Goal: Task Accomplishment & Management: Use online tool/utility

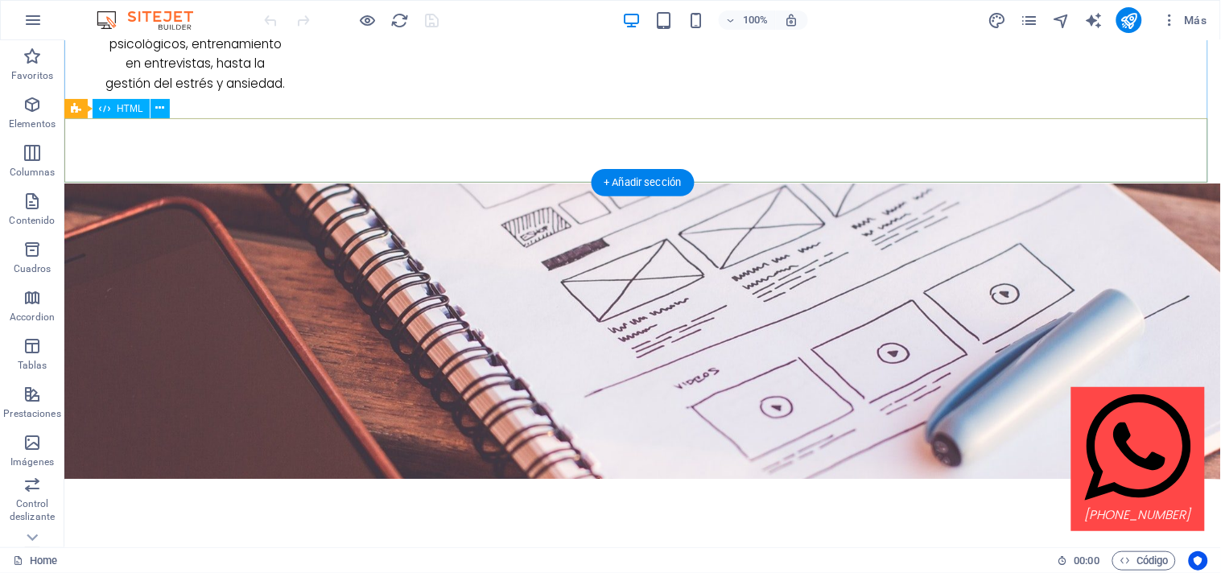
scroll to position [3772, 0]
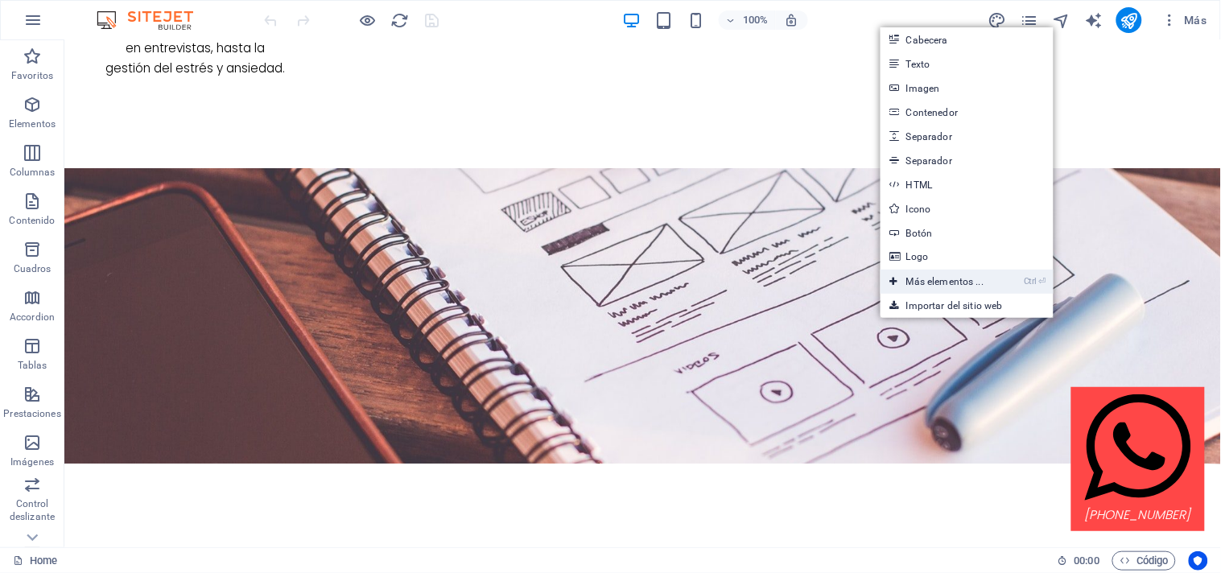
click at [960, 278] on link "Ctrl ⏎ Más elementos ..." at bounding box center [936, 282] width 113 height 24
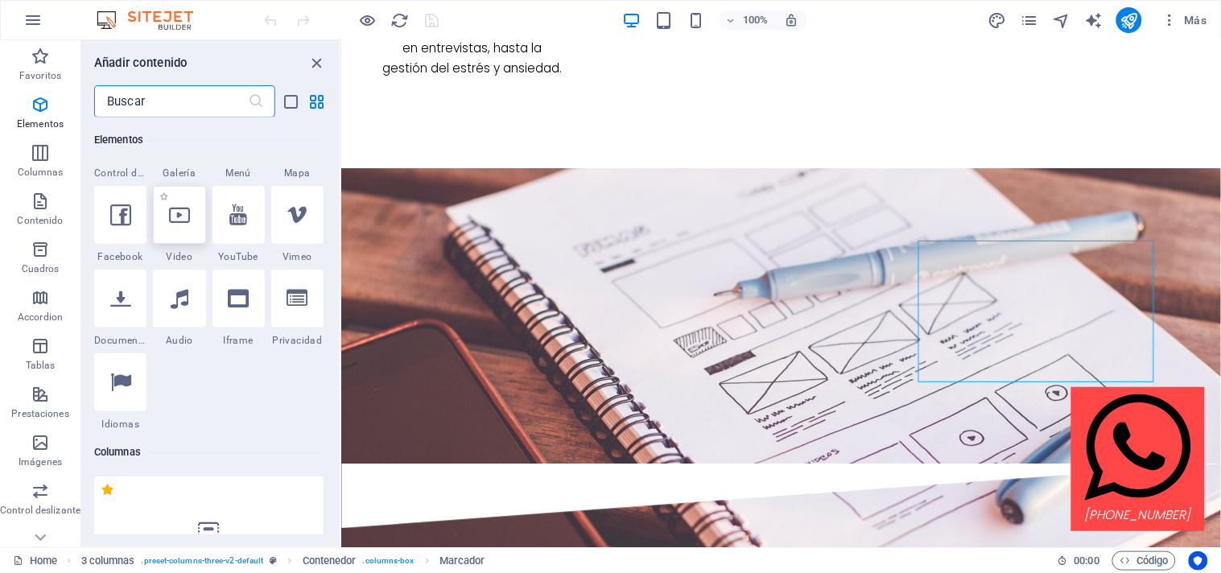
scroll to position [583, 0]
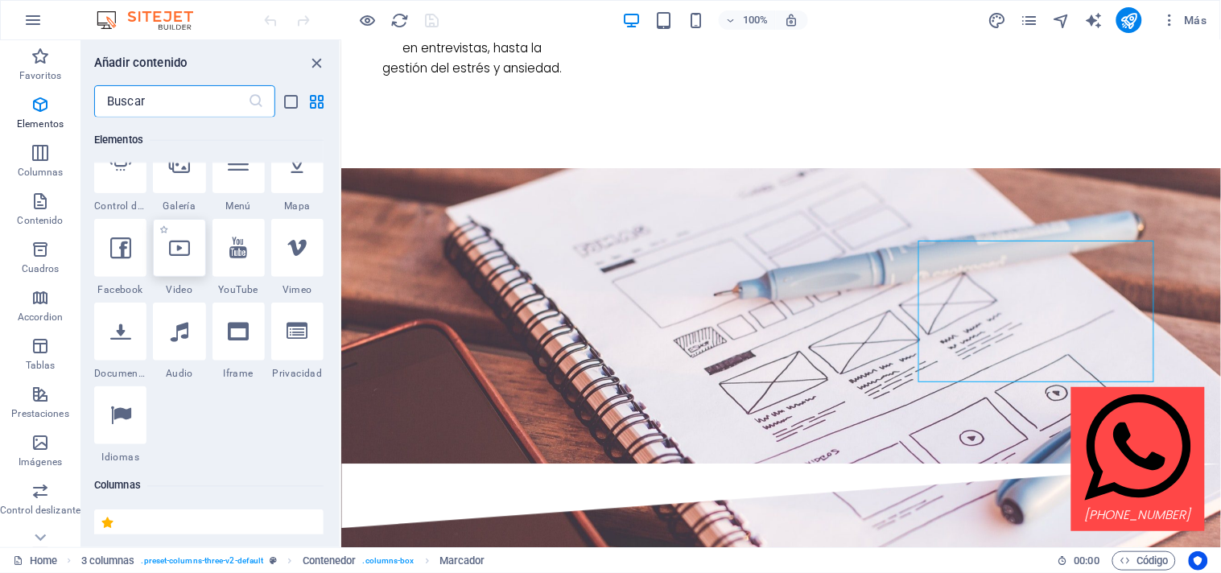
click at [175, 255] on icon at bounding box center [179, 247] width 21 height 21
select select "%"
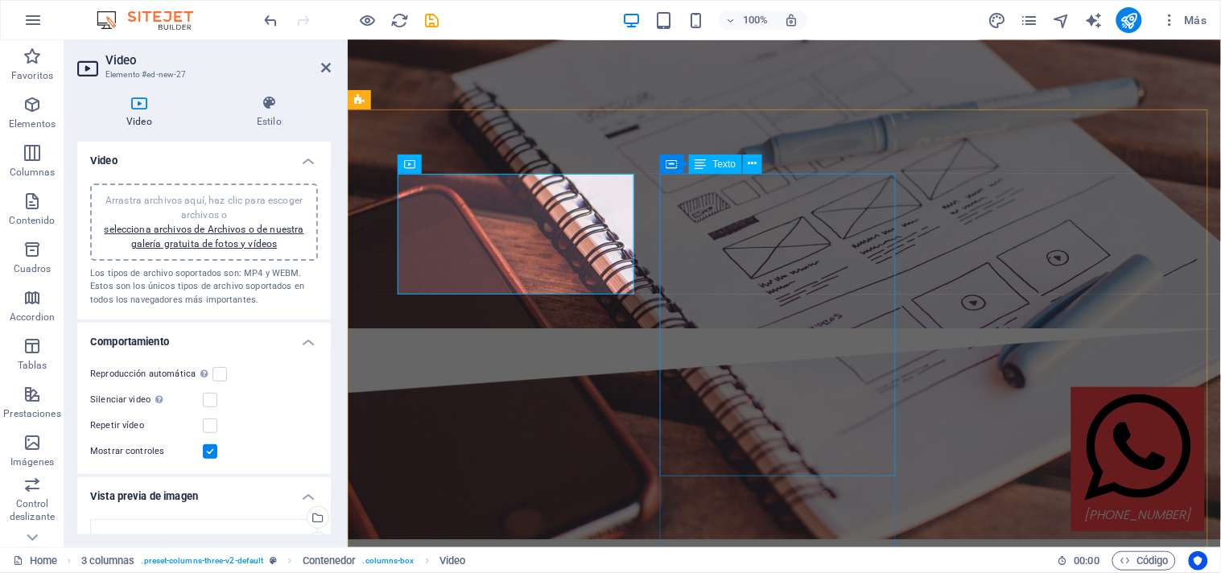
scroll to position [3937, 0]
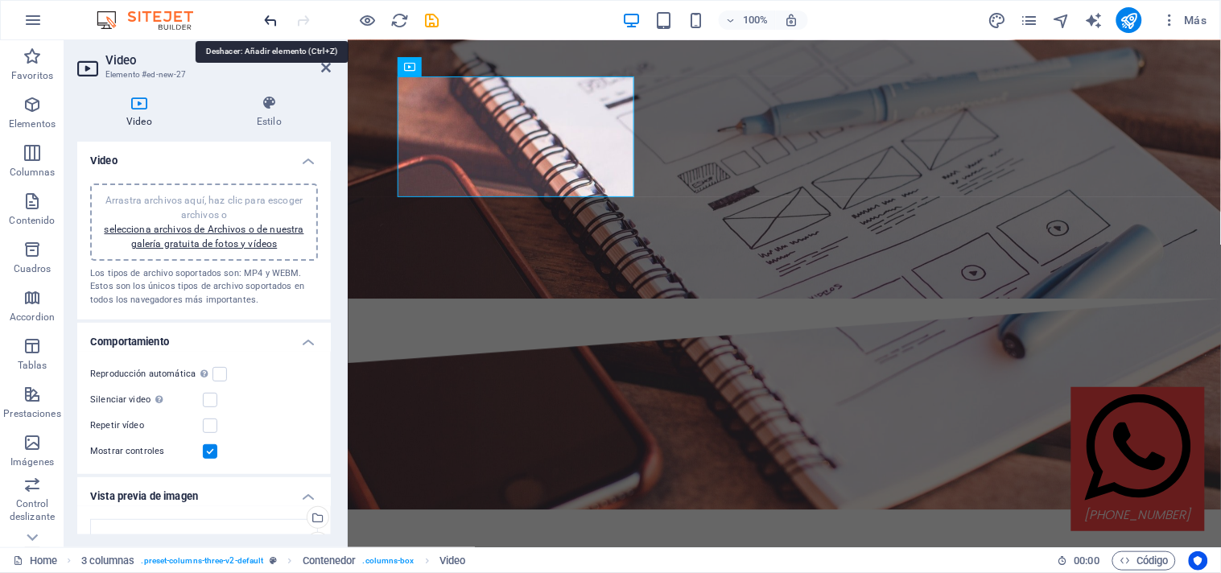
click at [272, 17] on icon "undo" at bounding box center [271, 20] width 19 height 19
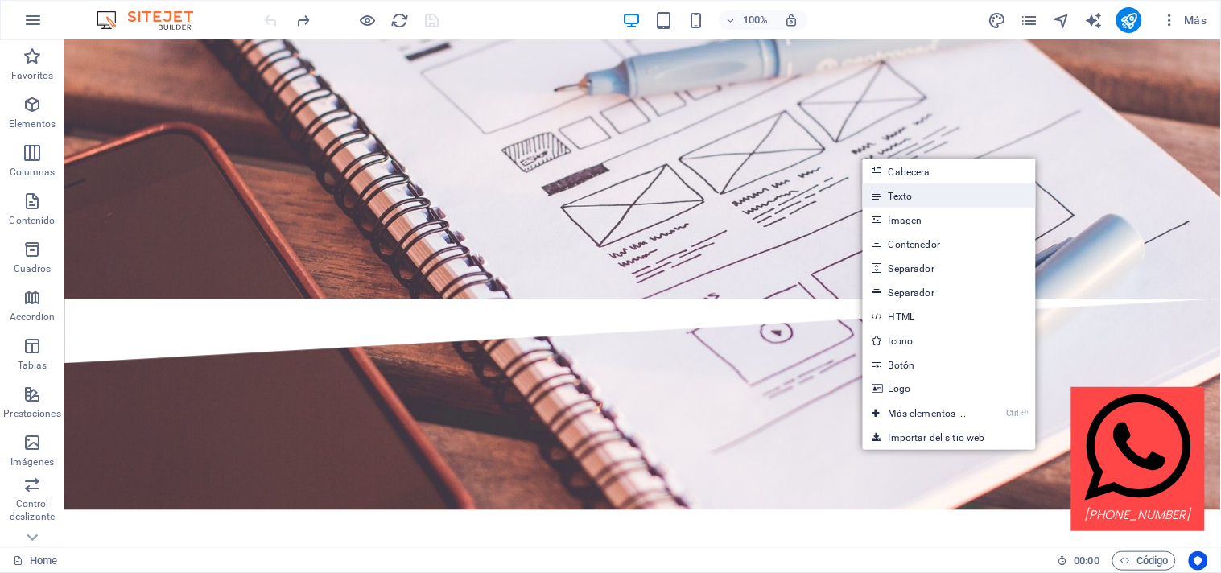
click at [888, 196] on link "Texto" at bounding box center [949, 195] width 173 height 24
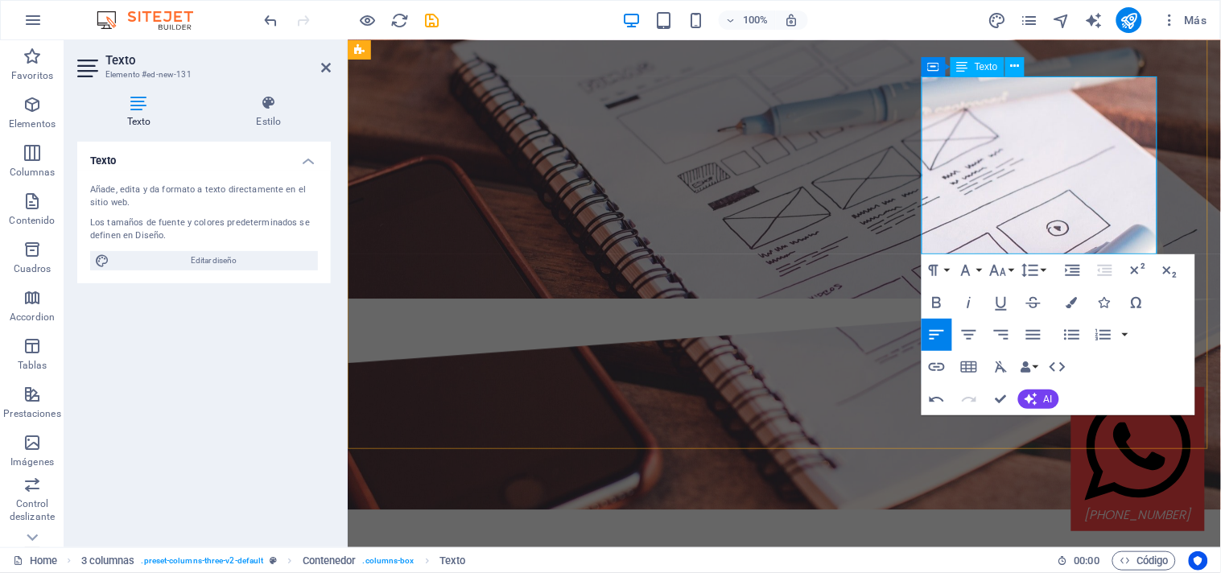
drag, startPoint x: 1079, startPoint y: 222, endPoint x: 921, endPoint y: 84, distance: 209.9
click at [969, 334] on icon "button" at bounding box center [969, 335] width 14 height 10
drag, startPoint x: 1089, startPoint y: 146, endPoint x: 1097, endPoint y: 161, distance: 16.6
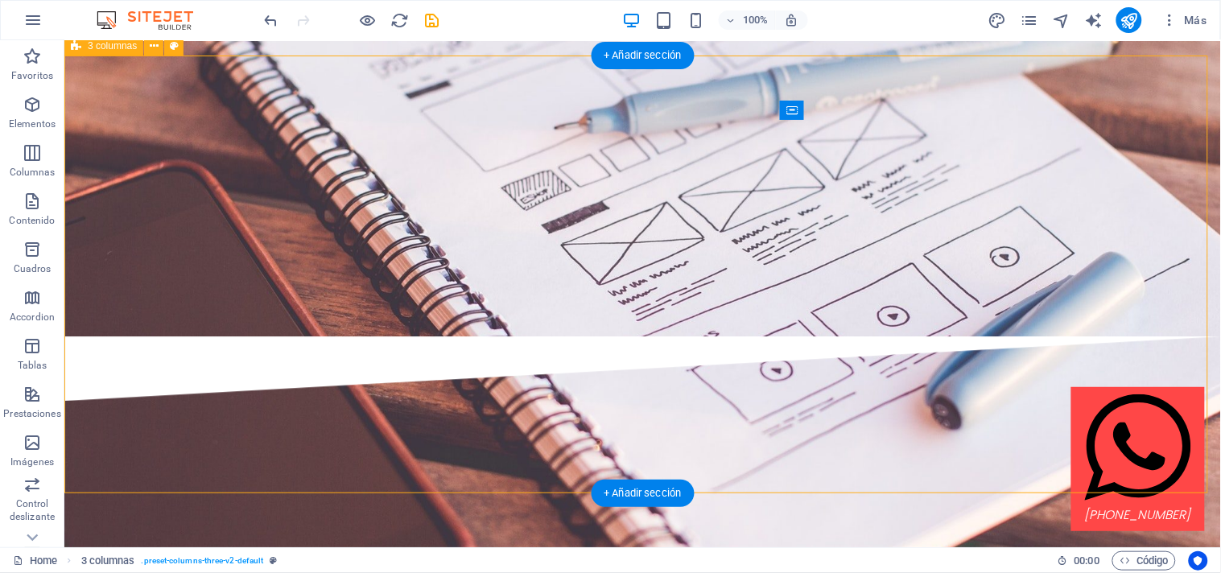
scroll to position [3914, 0]
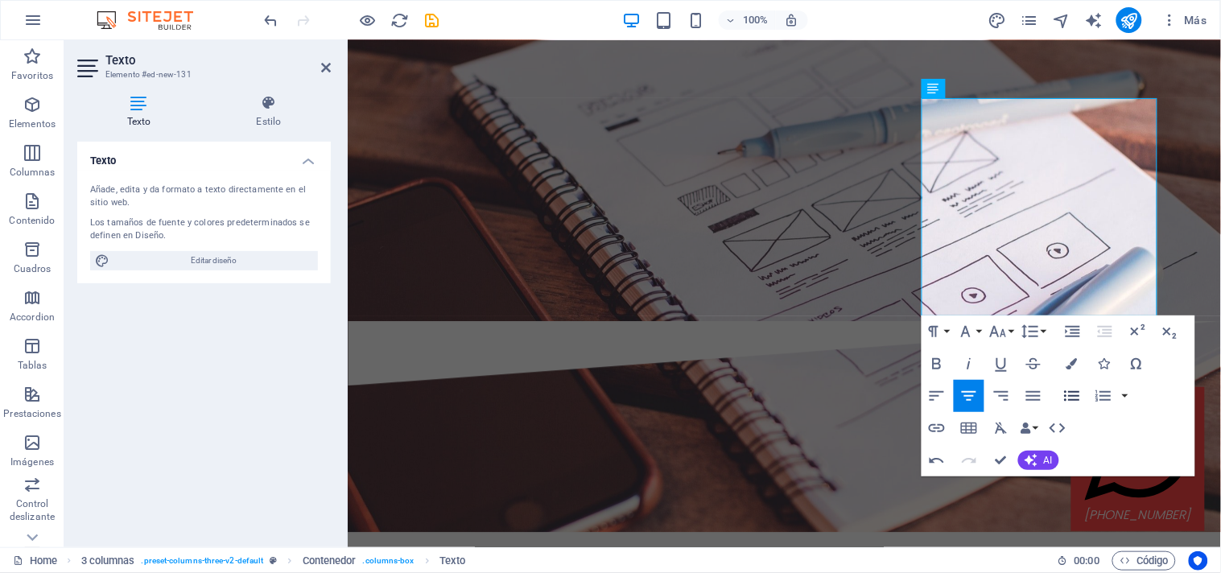
click at [1078, 390] on icon "button" at bounding box center [1071, 395] width 19 height 19
click at [1073, 398] on icon "button" at bounding box center [1071, 395] width 19 height 19
click at [1066, 398] on icon "button" at bounding box center [1071, 395] width 19 height 19
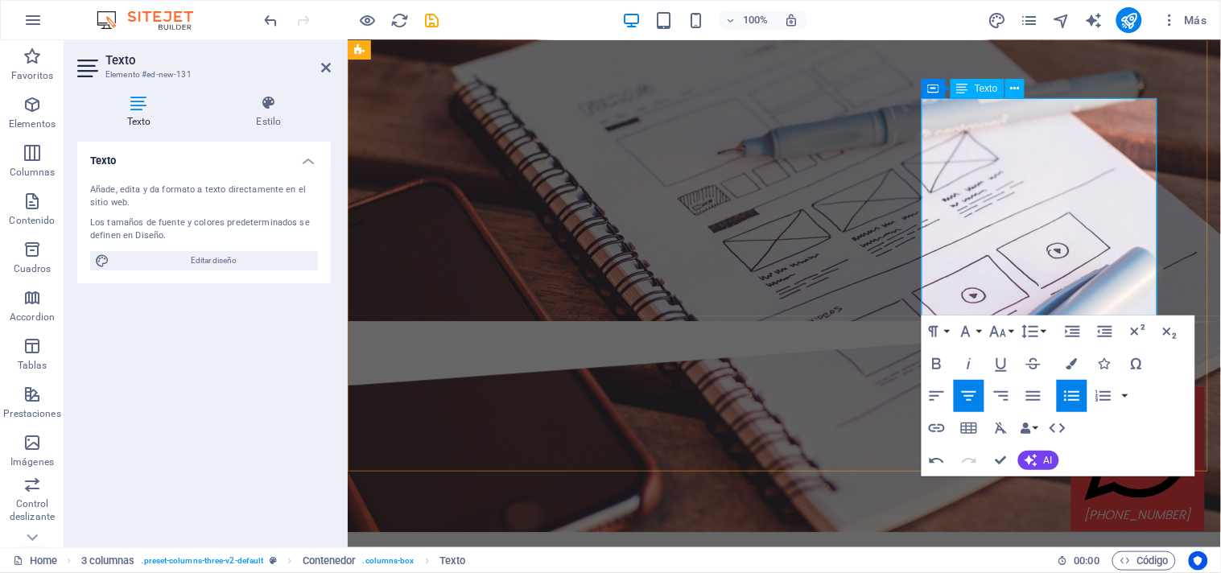
click at [1066, 387] on icon "button" at bounding box center [1071, 395] width 19 height 19
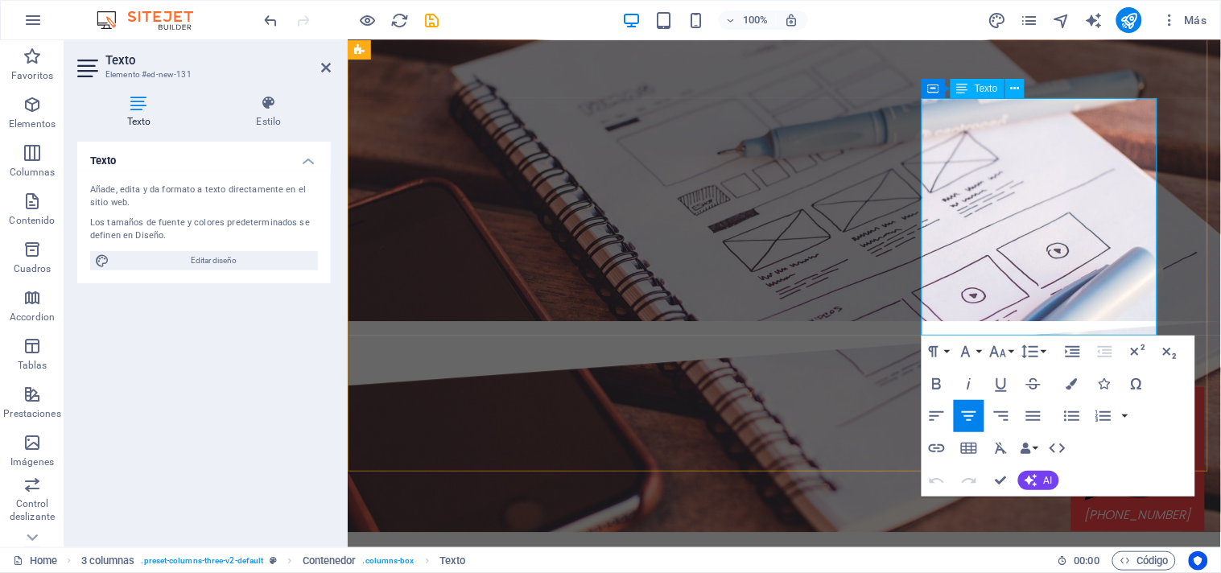
drag, startPoint x: 1118, startPoint y: 229, endPoint x: 968, endPoint y: 166, distance: 162.3
click at [943, 416] on icon "button" at bounding box center [936, 415] width 19 height 19
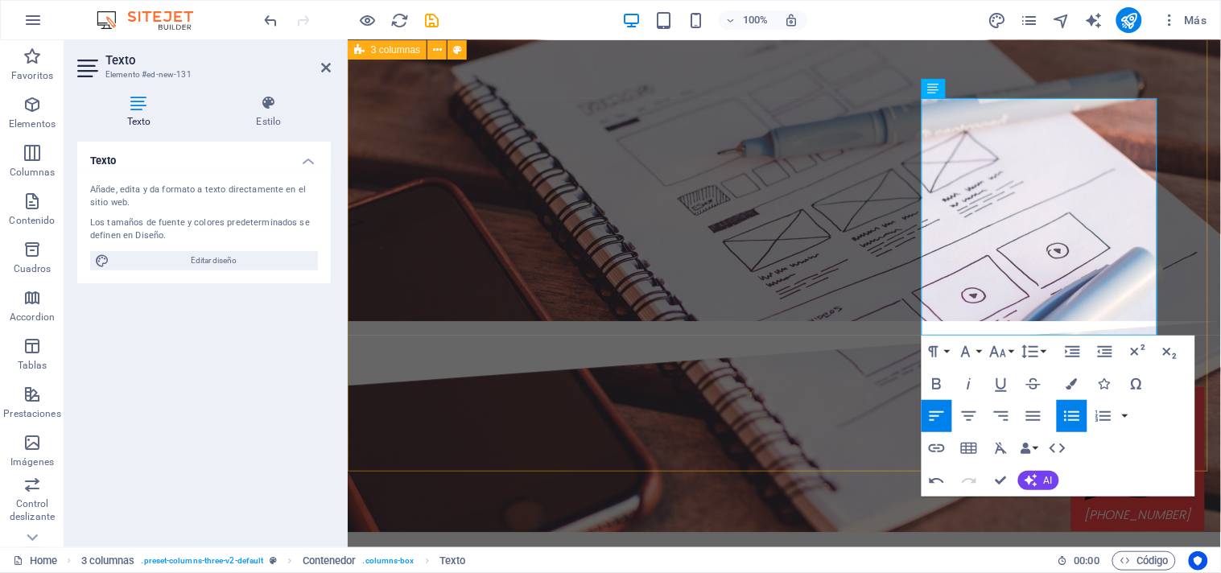
drag, startPoint x: 1131, startPoint y: 76, endPoint x: 1415, endPoint y: 76, distance: 284.1
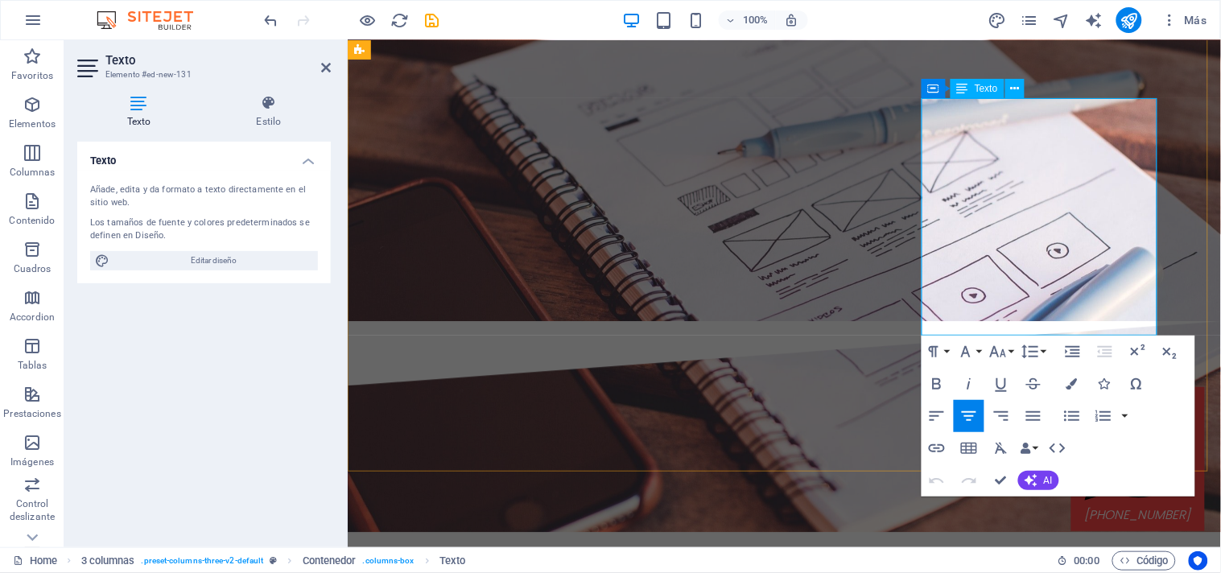
drag, startPoint x: 1119, startPoint y: 307, endPoint x: 936, endPoint y: 265, distance: 188.4
click at [937, 414] on icon "button" at bounding box center [936, 415] width 19 height 19
click at [1036, 414] on icon "button" at bounding box center [1033, 415] width 19 height 19
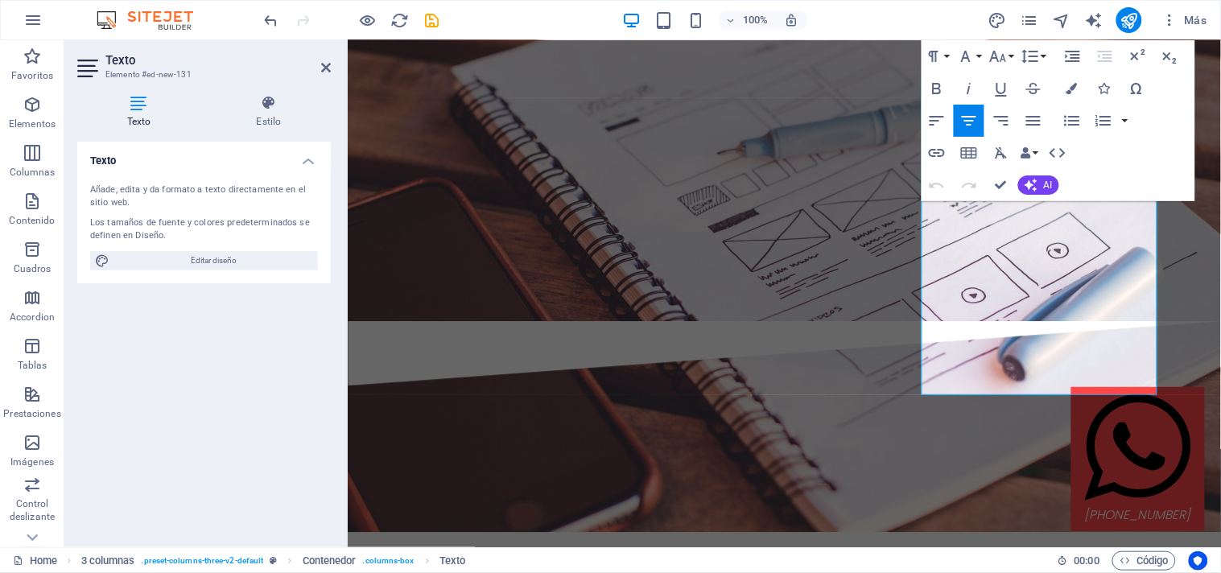
click at [967, 118] on icon "button" at bounding box center [968, 120] width 19 height 19
click at [936, 113] on icon "button" at bounding box center [936, 120] width 19 height 19
click at [966, 122] on icon "button" at bounding box center [968, 120] width 19 height 19
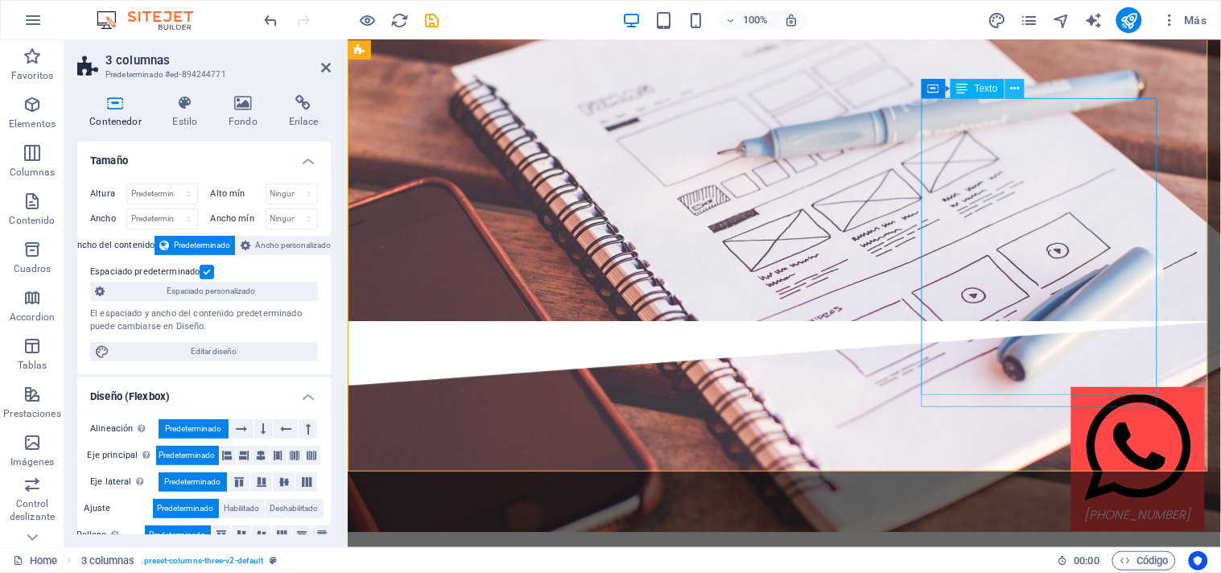
click at [1020, 85] on button at bounding box center [1014, 88] width 19 height 19
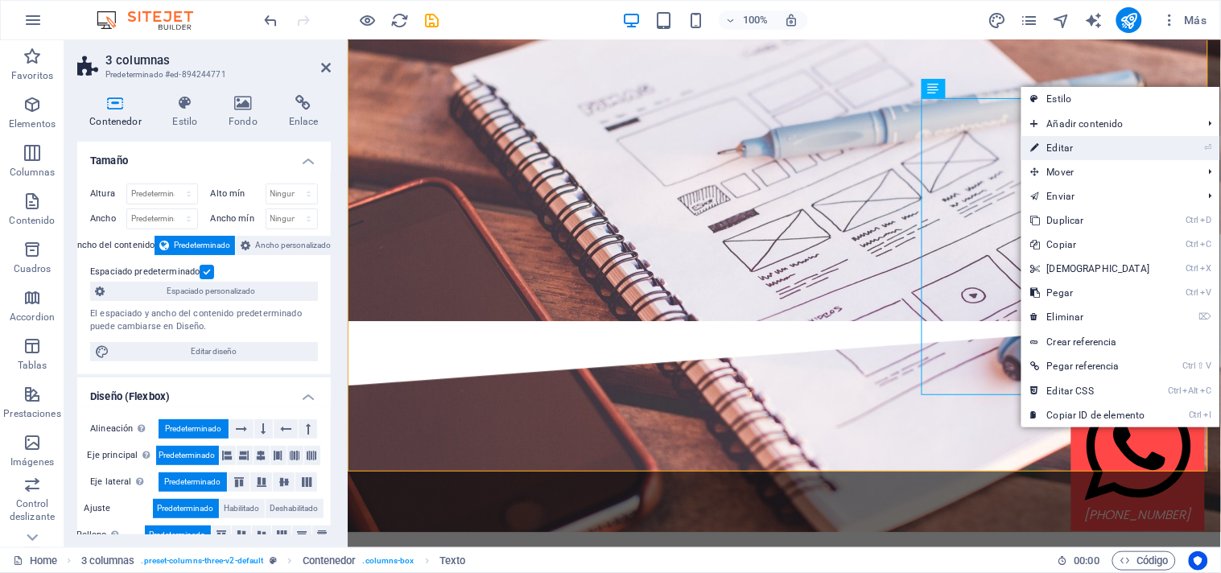
click at [1067, 155] on link "⏎ Editar" at bounding box center [1090, 148] width 138 height 24
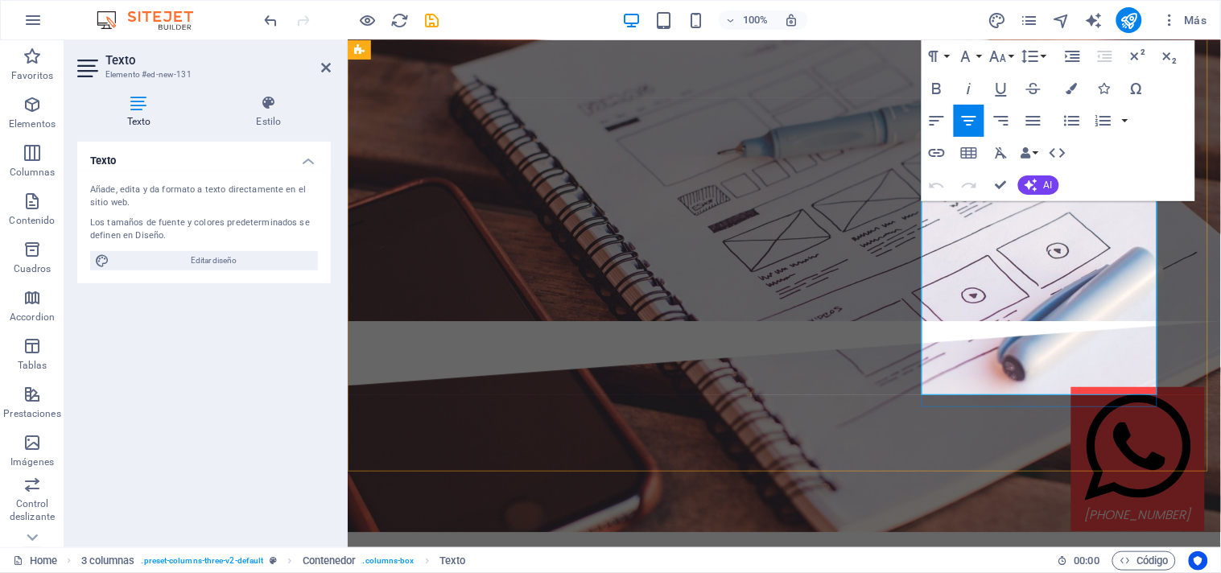
drag, startPoint x: 1465, startPoint y: 202, endPoint x: 1049, endPoint y: 220, distance: 417.2
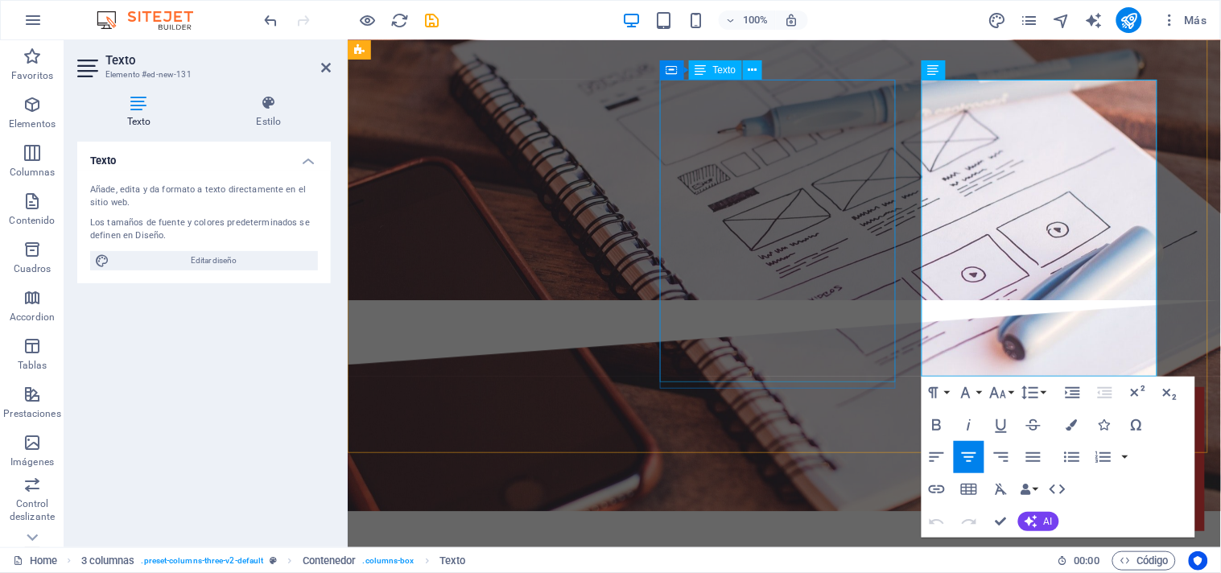
scroll to position [3936, 0]
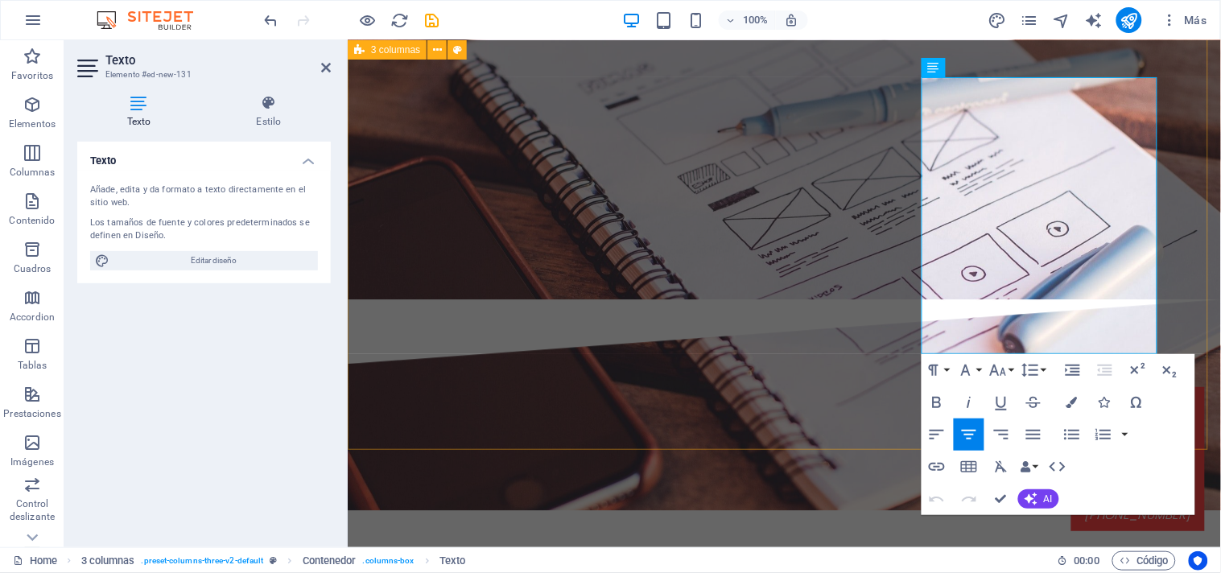
drag, startPoint x: 989, startPoint y: 324, endPoint x: 904, endPoint y: 101, distance: 239.1
click at [969, 435] on icon "button" at bounding box center [969, 435] width 14 height 10
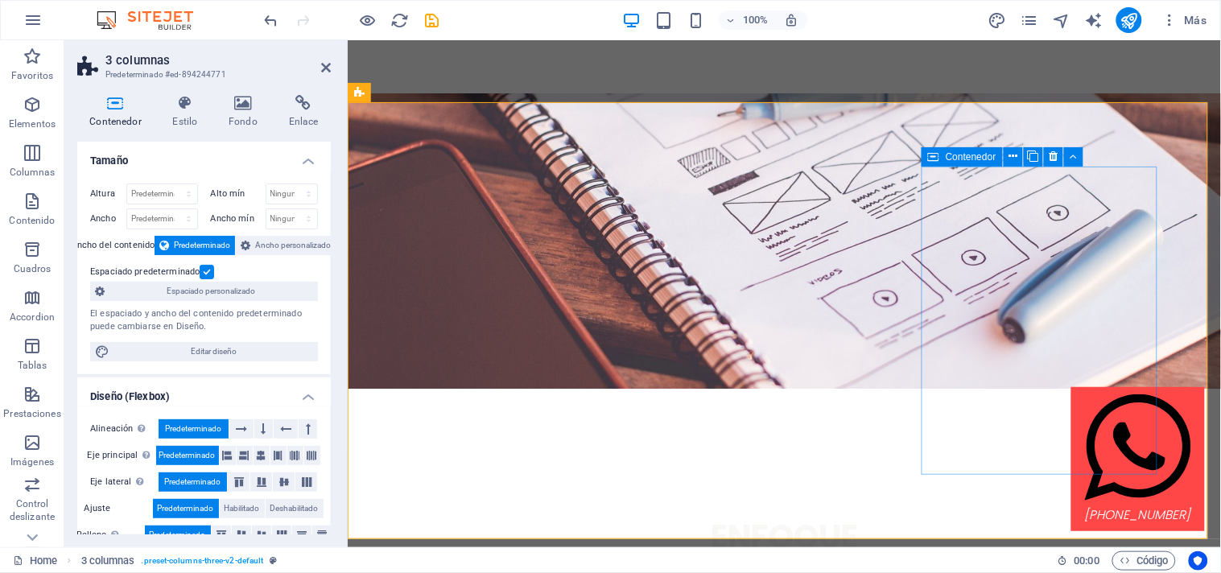
scroll to position [3887, 0]
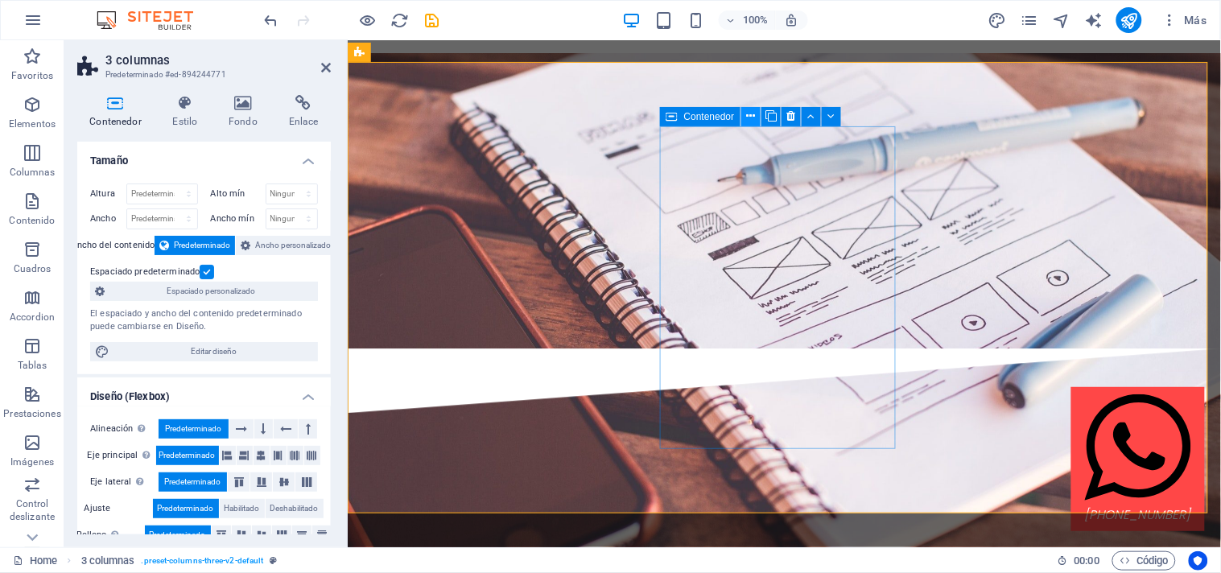
click at [750, 117] on icon at bounding box center [751, 116] width 9 height 17
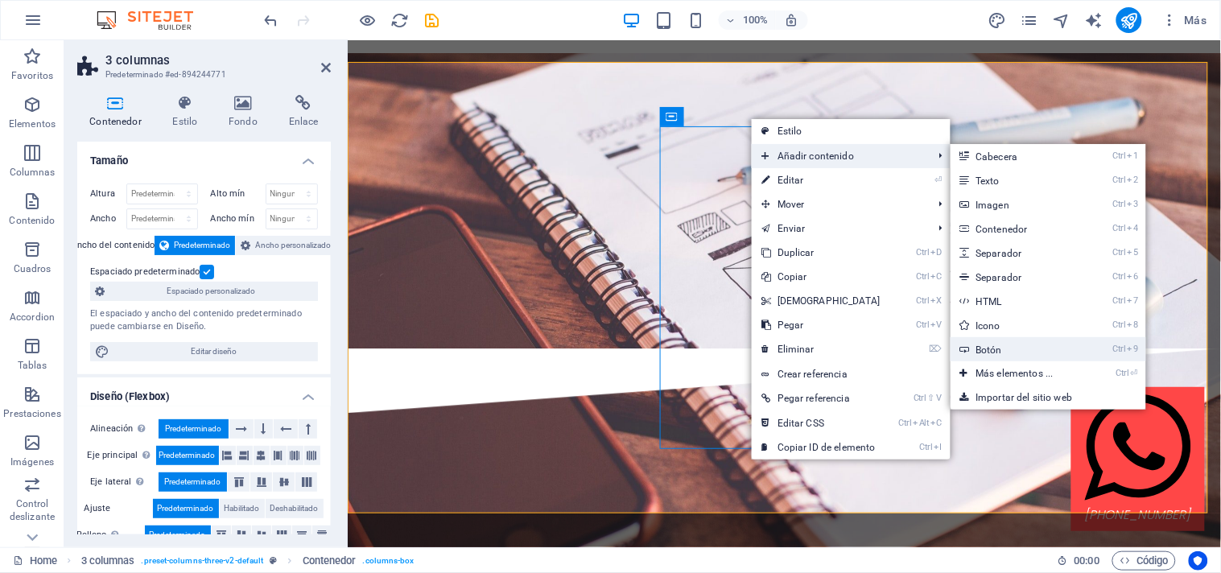
click at [999, 346] on link "Ctrl 9 Botón" at bounding box center [1017, 349] width 135 height 24
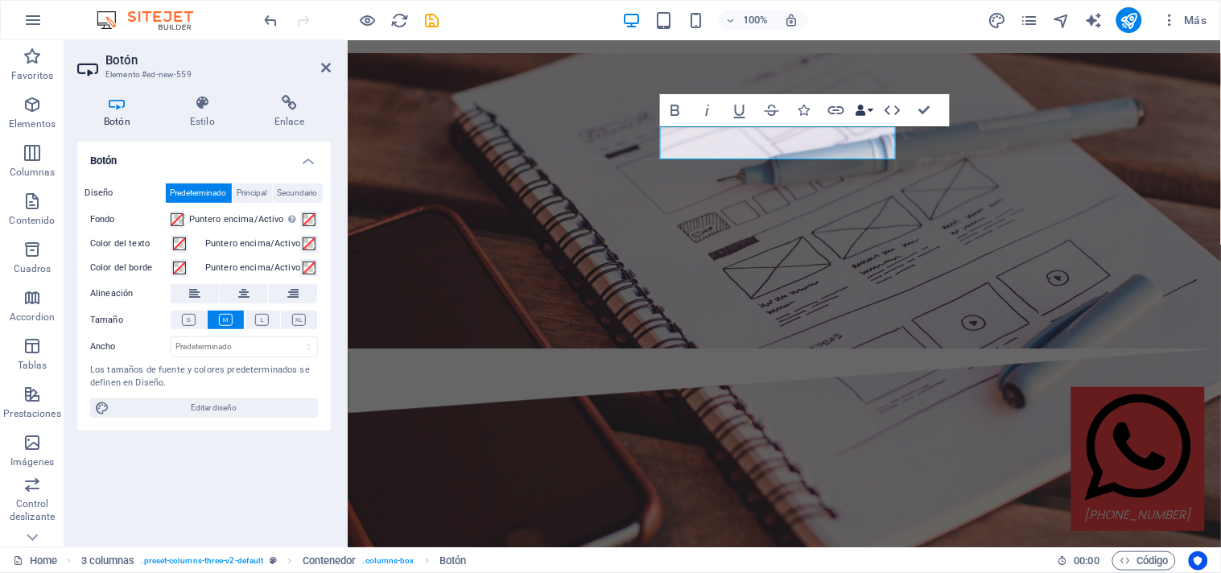
click at [867, 109] on button "Data Bindings" at bounding box center [864, 110] width 23 height 32
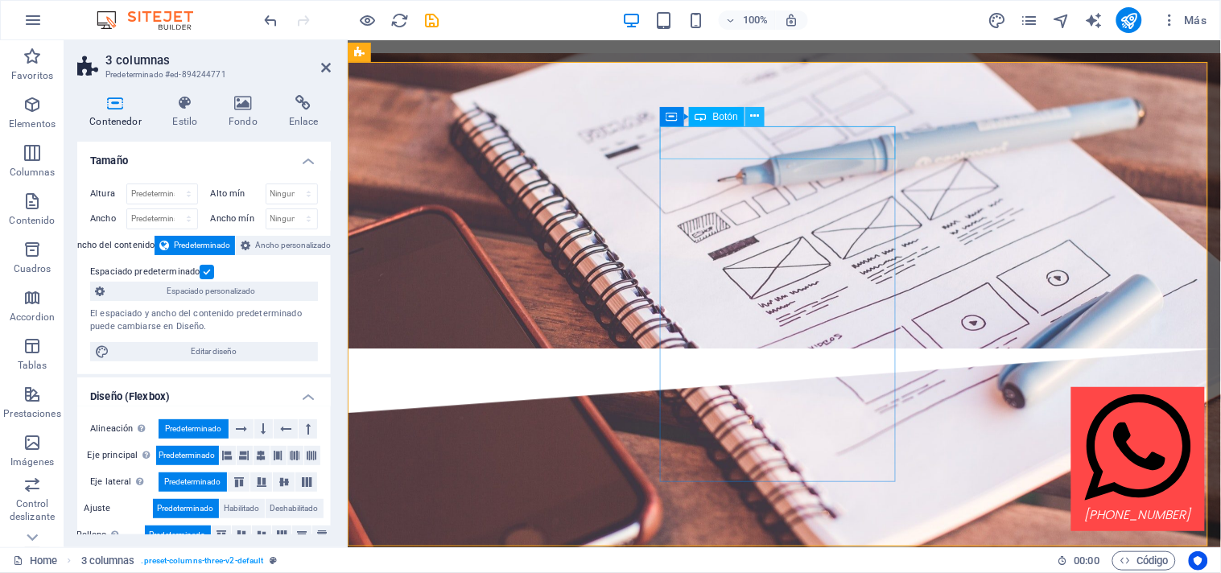
click at [754, 119] on icon at bounding box center [755, 116] width 9 height 17
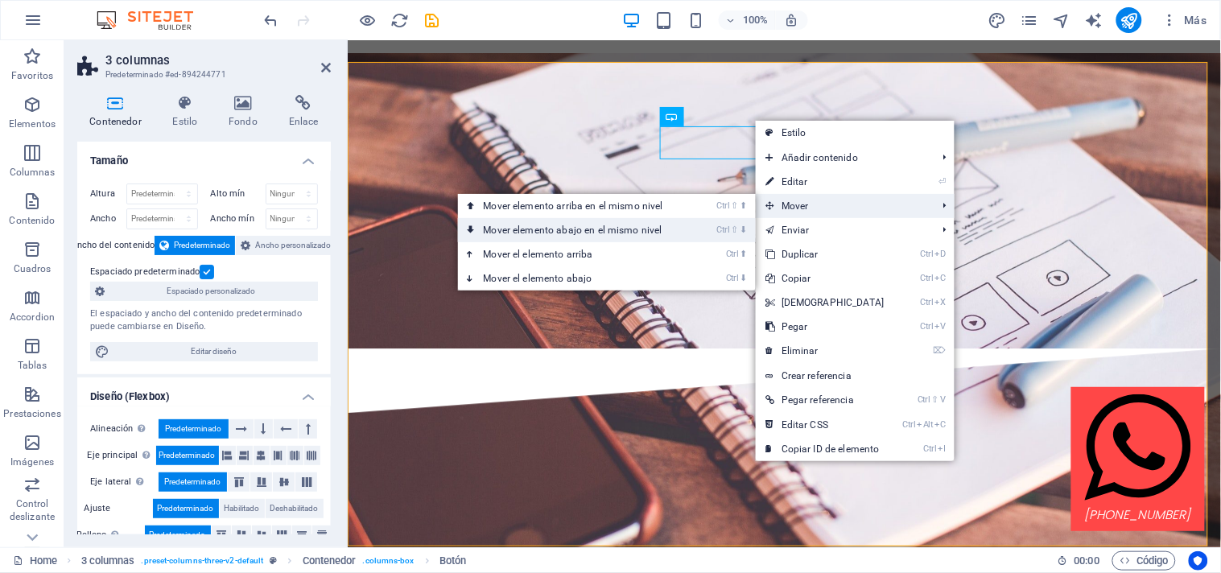
click at [645, 229] on link "Ctrl ⇧ ⬇ Mover elemento abajo en el mismo nivel" at bounding box center [576, 230] width 237 height 24
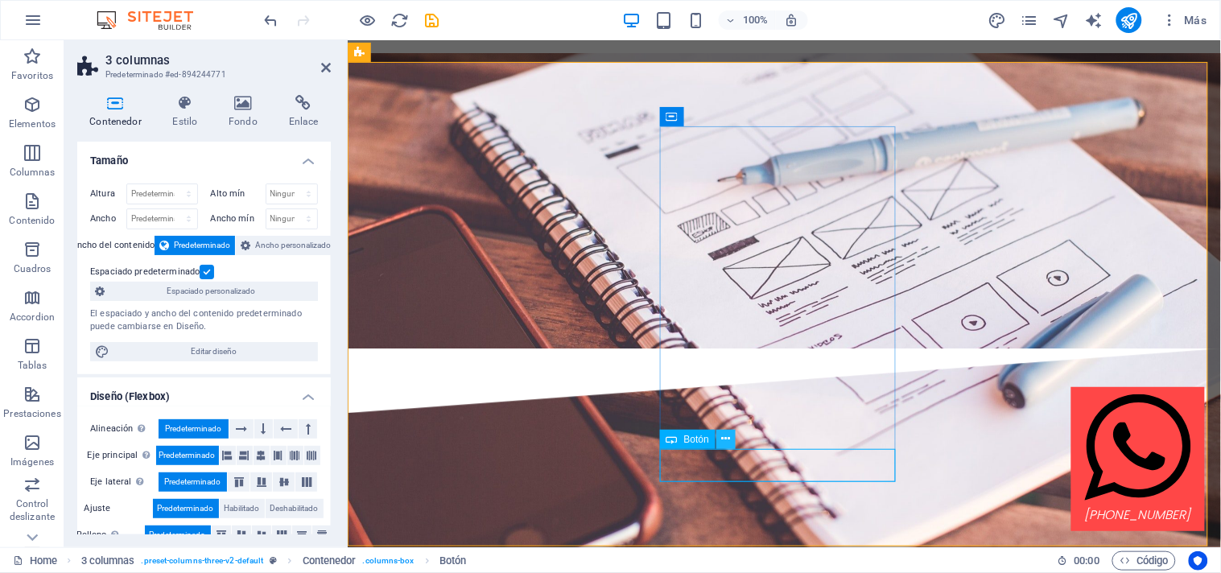
click at [726, 438] on icon at bounding box center [726, 439] width 9 height 17
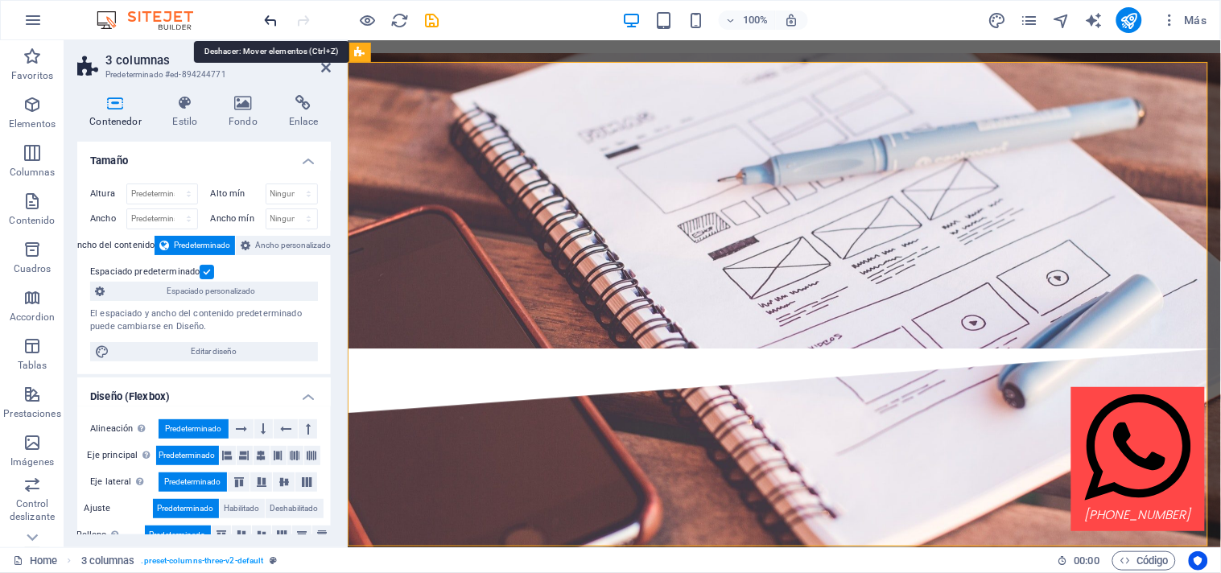
click at [266, 18] on icon "undo" at bounding box center [271, 20] width 19 height 19
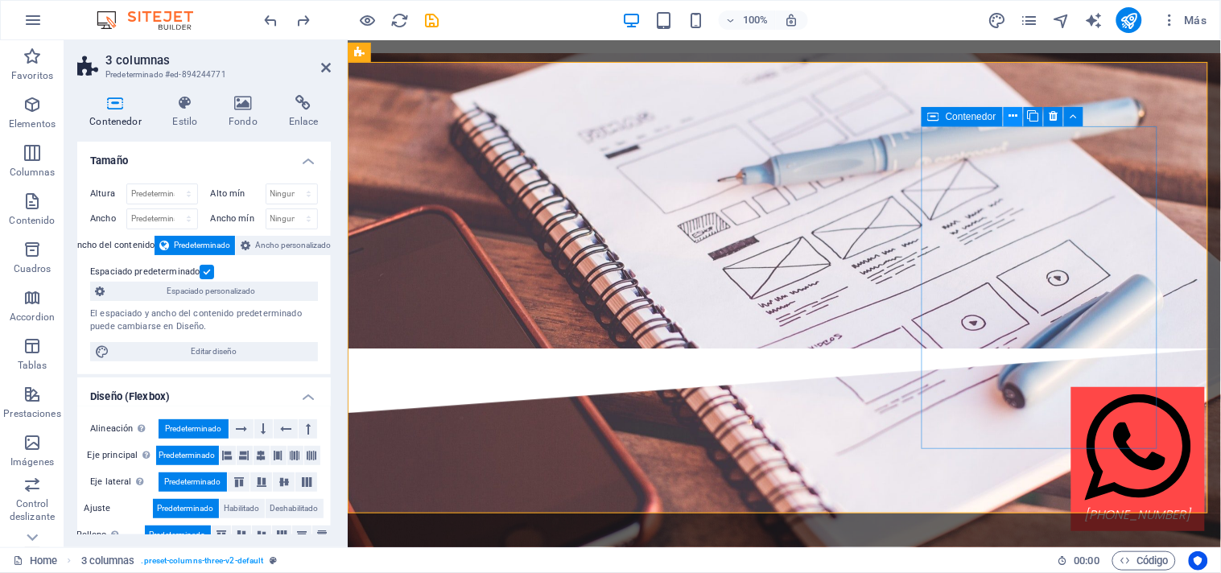
click at [1010, 117] on icon at bounding box center [1012, 116] width 9 height 17
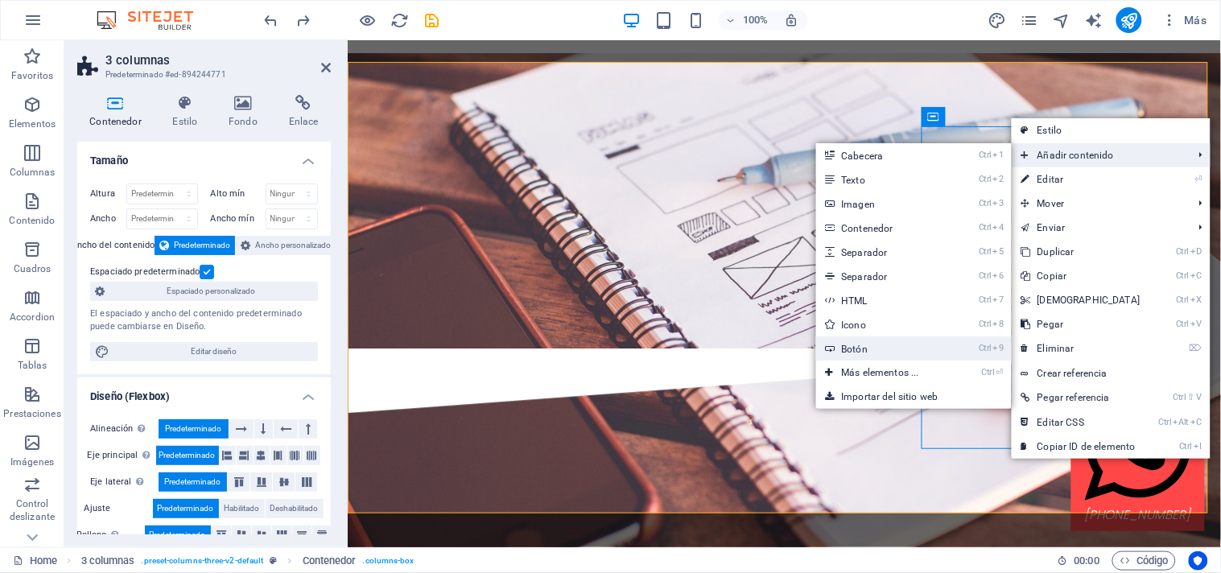
click at [872, 341] on link "Ctrl 9 Botón" at bounding box center [883, 348] width 135 height 24
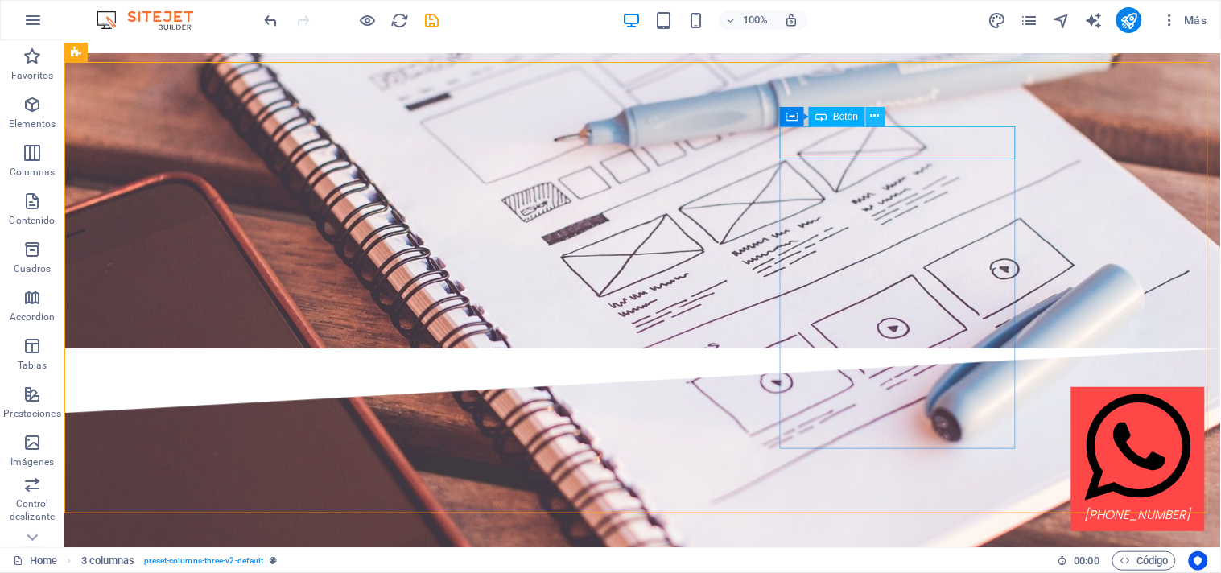
click at [876, 113] on icon at bounding box center [875, 116] width 9 height 17
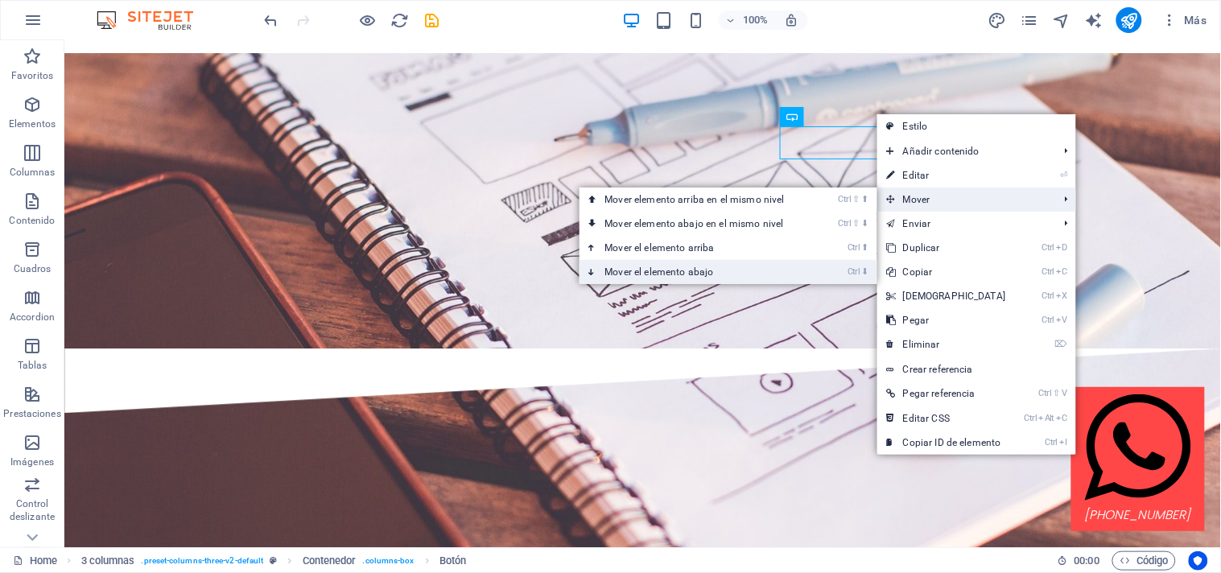
click at [753, 268] on link "Ctrl ⬇ Mover el elemento abajo" at bounding box center [697, 272] width 237 height 24
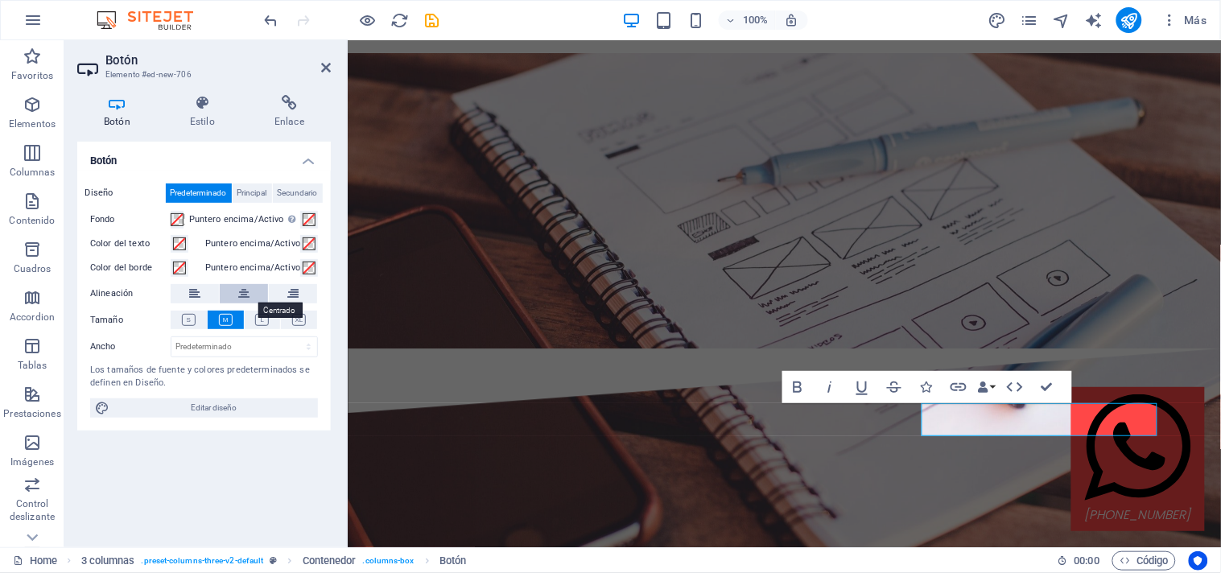
click at [237, 292] on button at bounding box center [244, 293] width 48 height 19
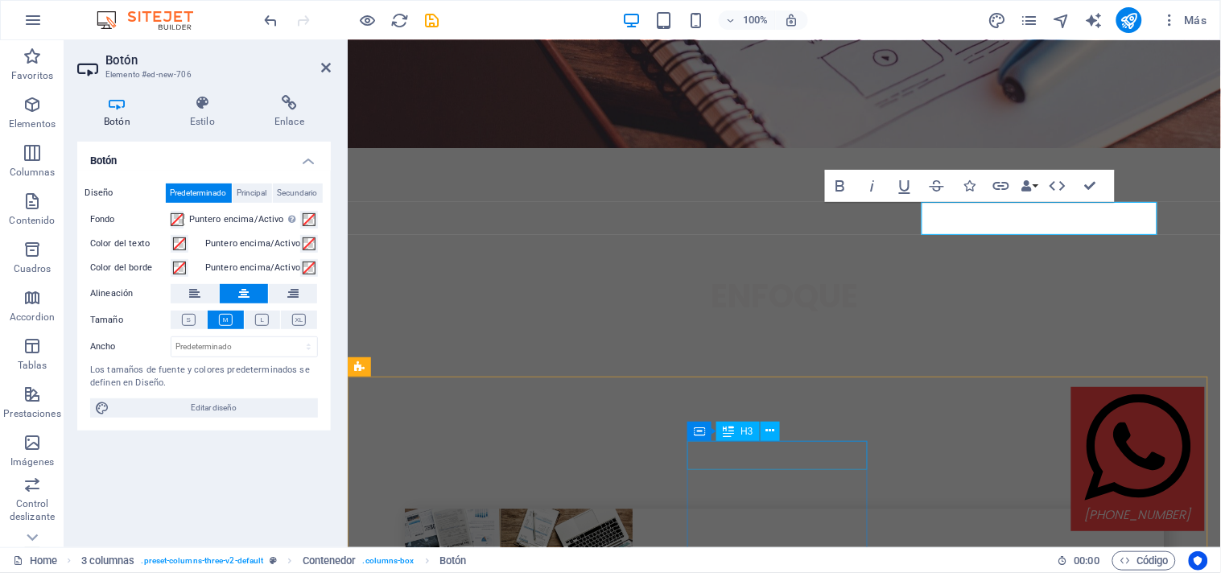
scroll to position [4096, 0]
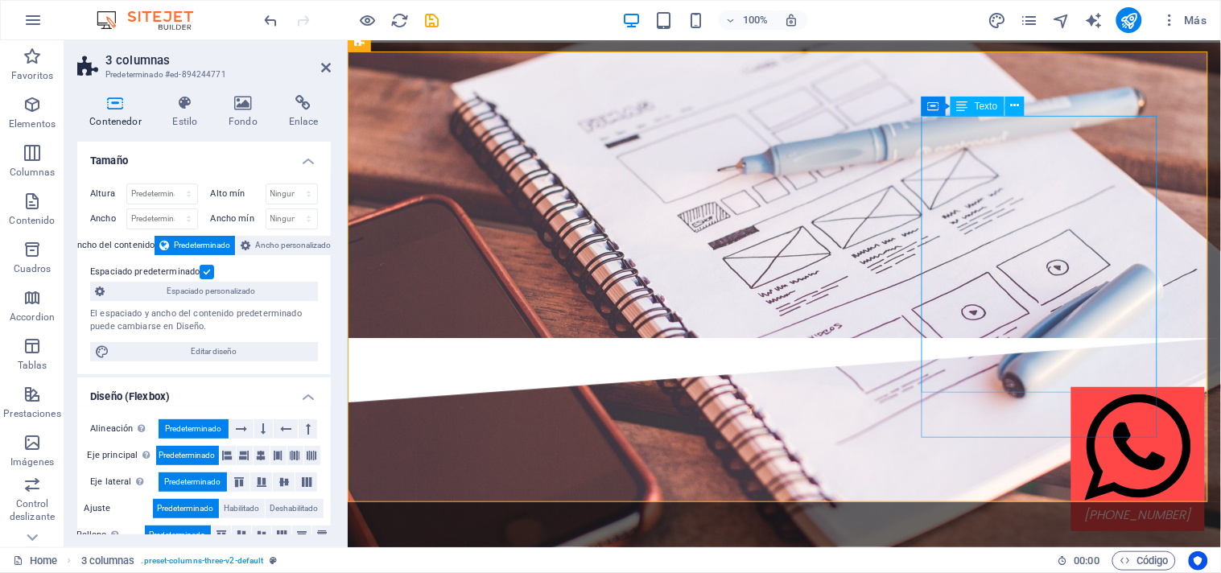
scroll to position [3898, 0]
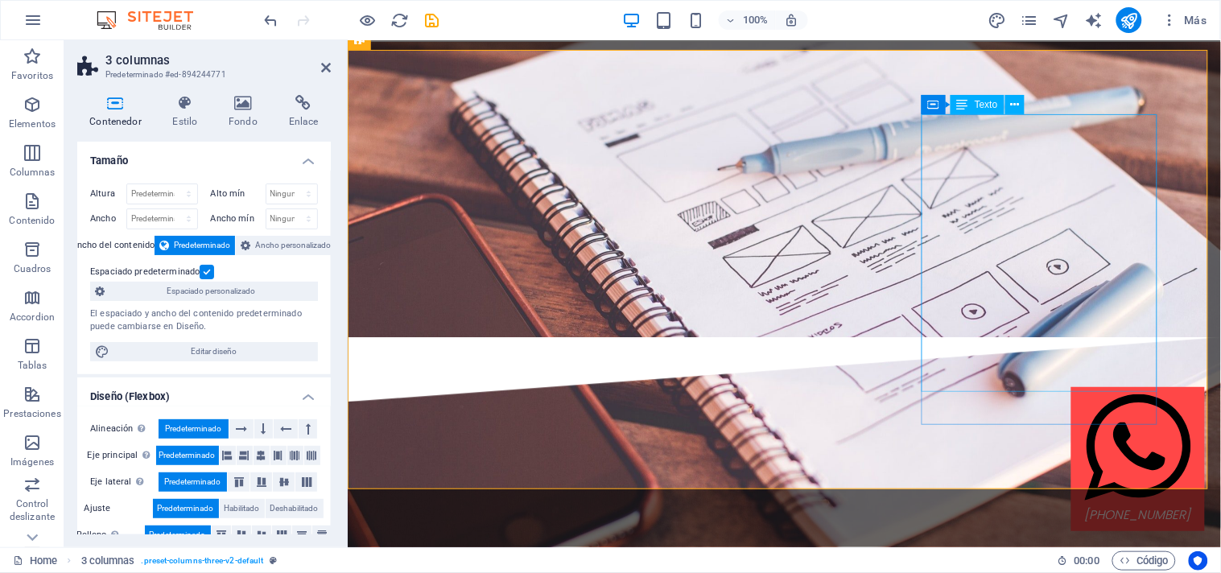
drag, startPoint x: 1032, startPoint y: 142, endPoint x: 1315, endPoint y: 144, distance: 283.3
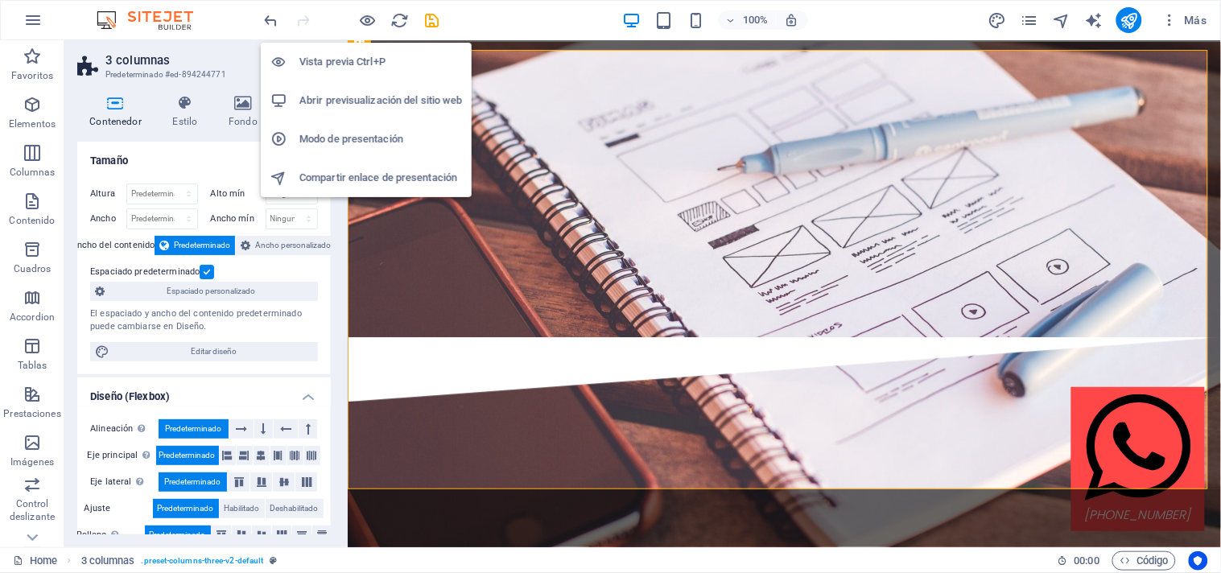
click at [363, 57] on h6 "Vista previa Ctrl+P" at bounding box center [380, 61] width 163 height 19
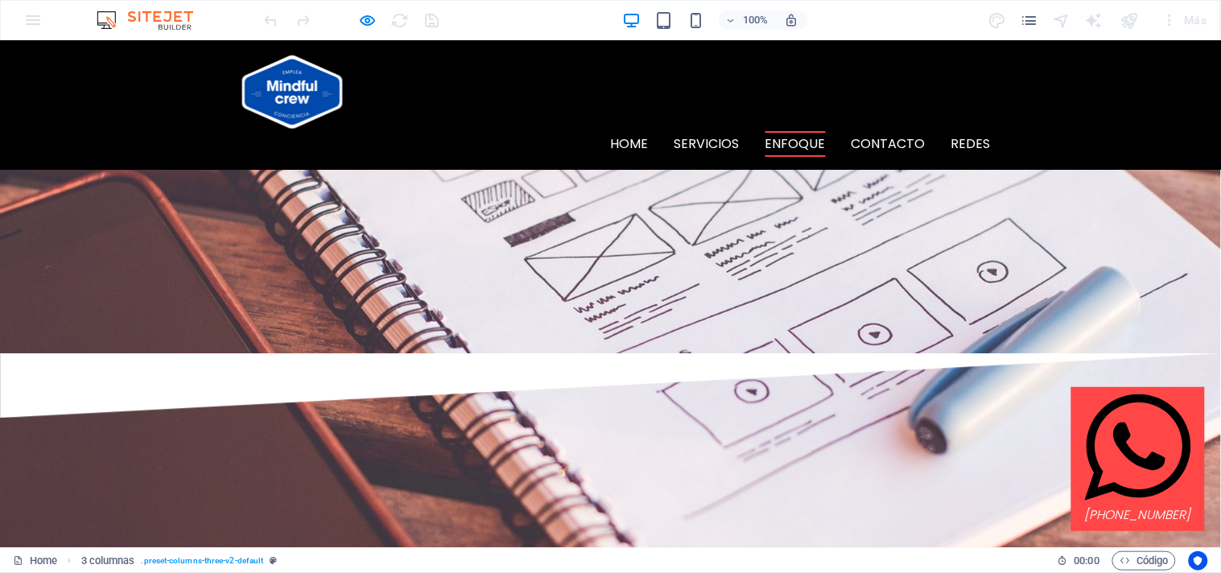
scroll to position [3875, 0]
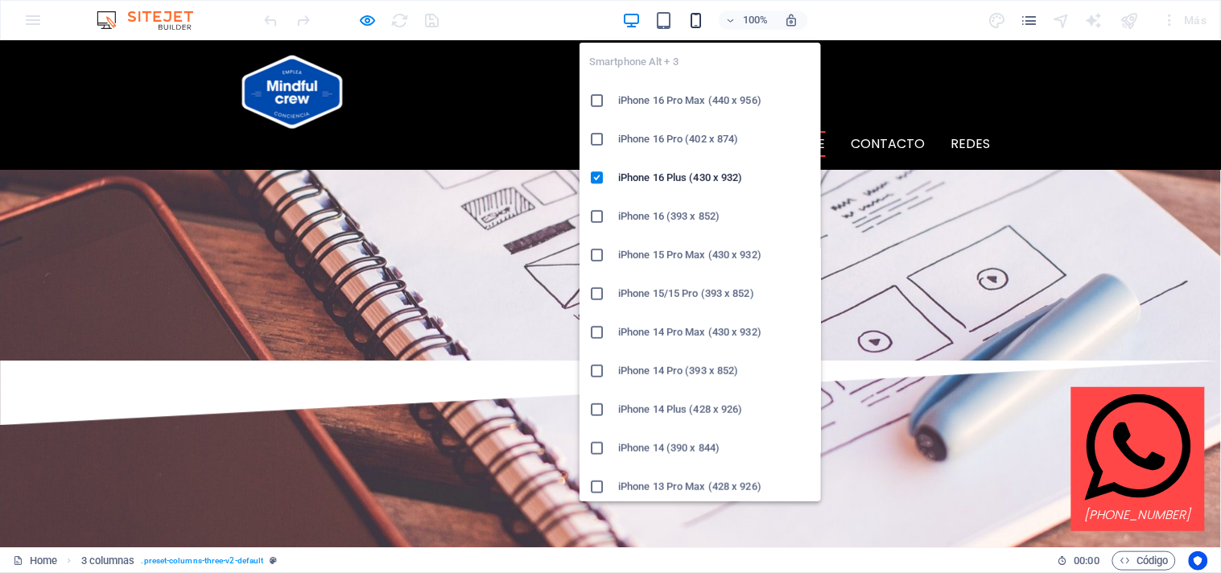
click at [698, 22] on icon "button" at bounding box center [695, 20] width 19 height 19
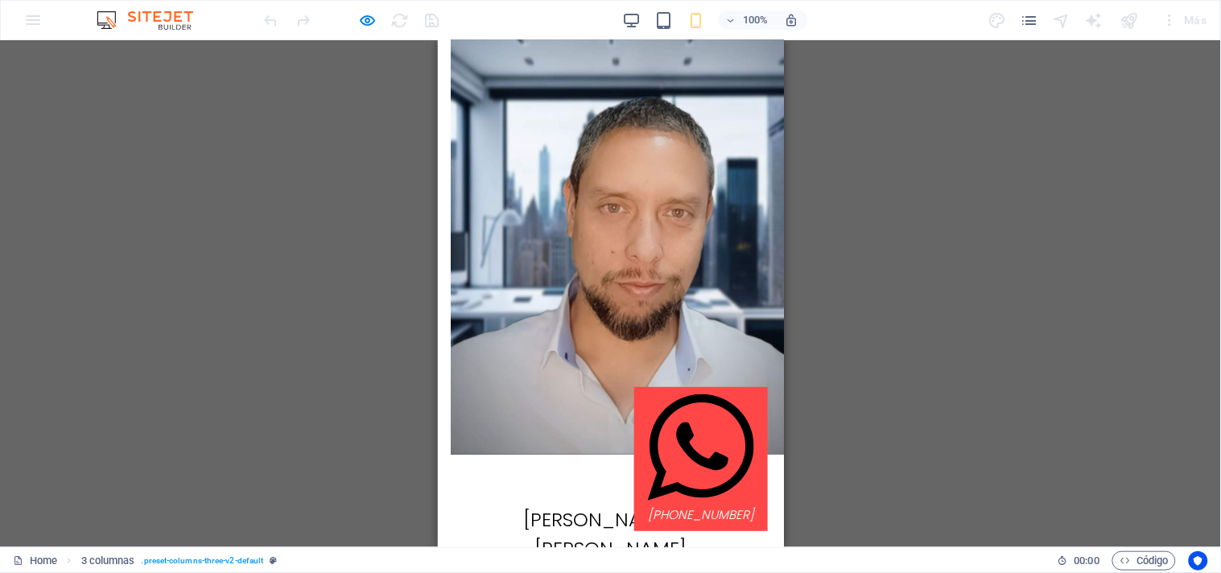
scroll to position [5952, 0]
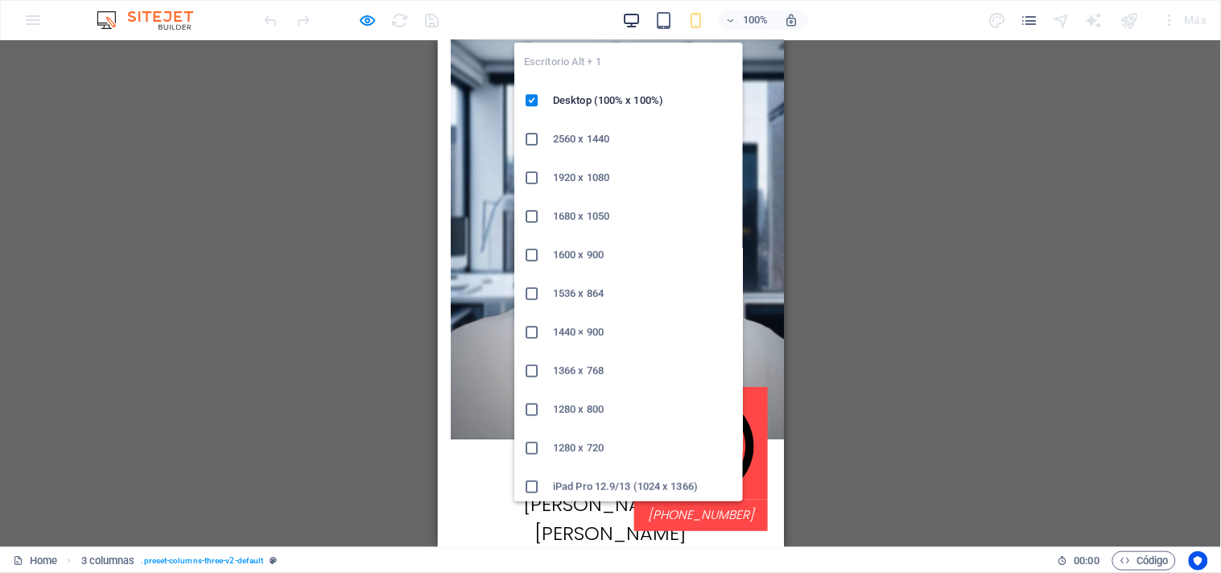
click at [633, 13] on icon "button" at bounding box center [631, 20] width 19 height 19
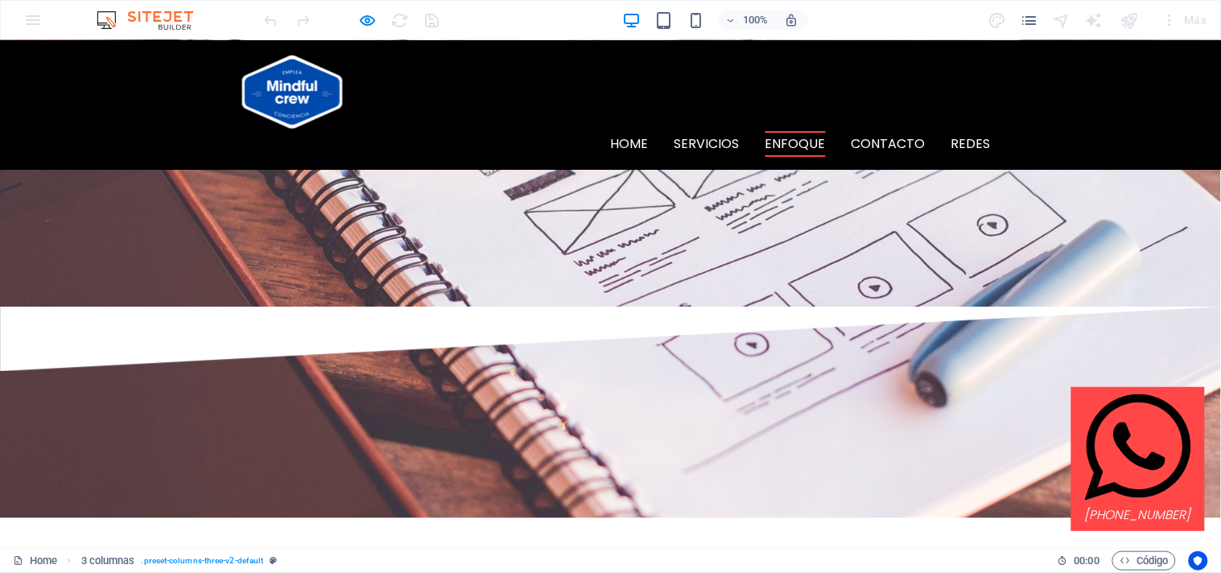
scroll to position [3877, 0]
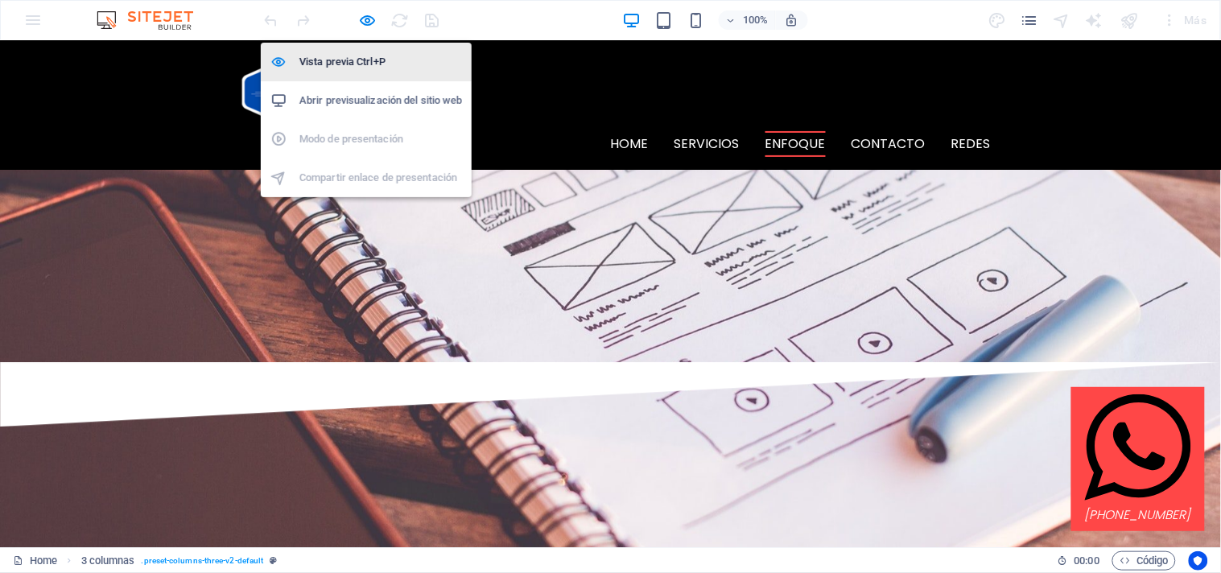
click at [372, 53] on h6 "Vista previa Ctrl+P" at bounding box center [380, 61] width 163 height 19
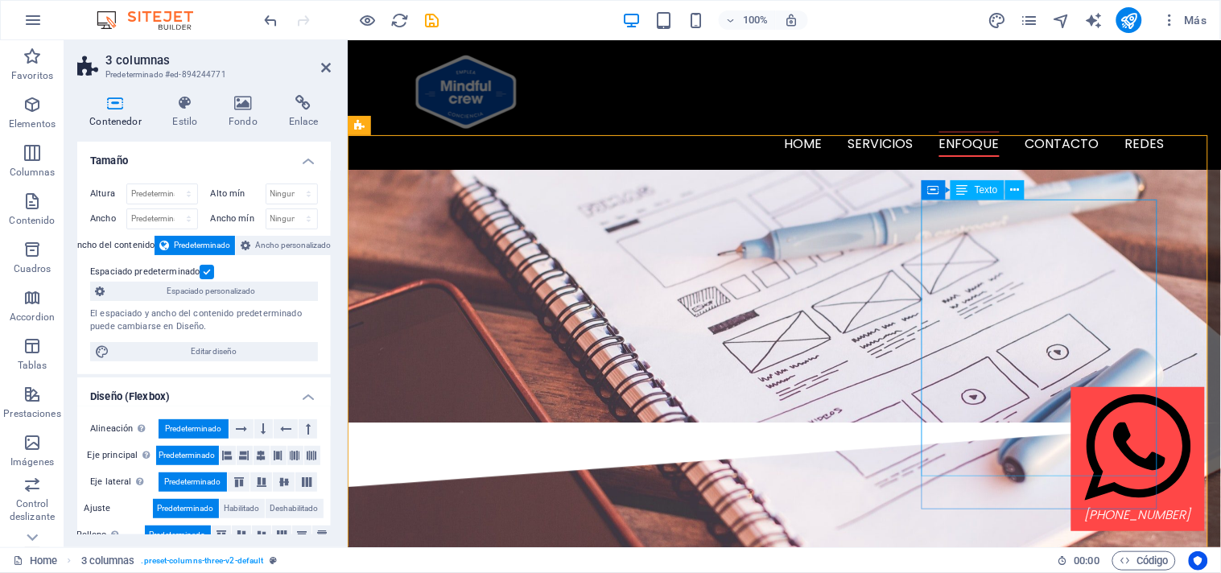
scroll to position [3810, 0]
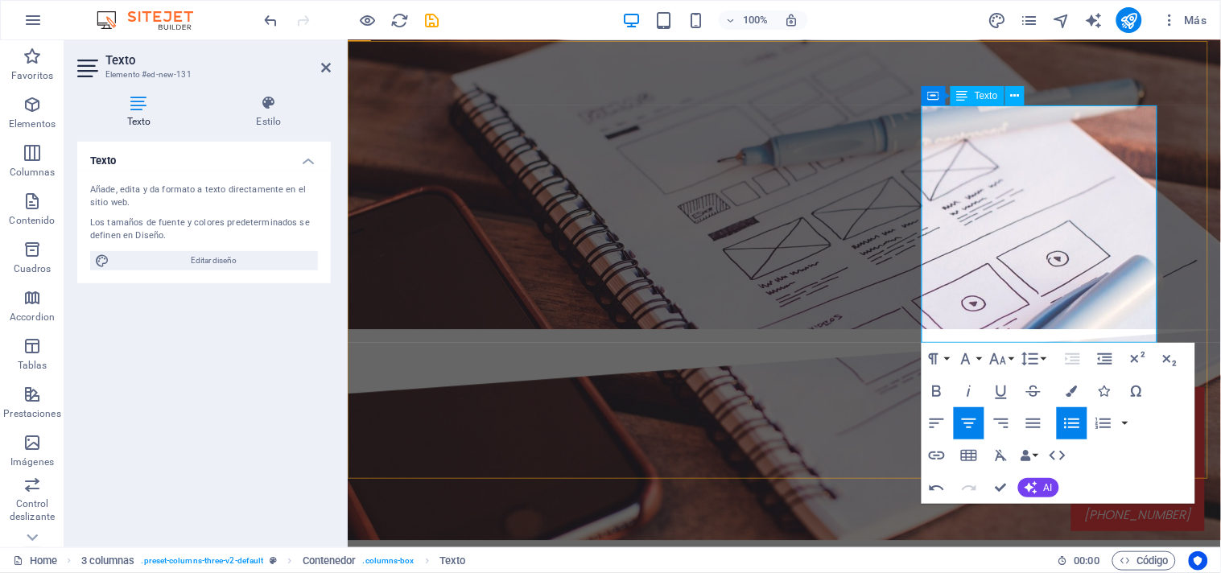
scroll to position [3907, 0]
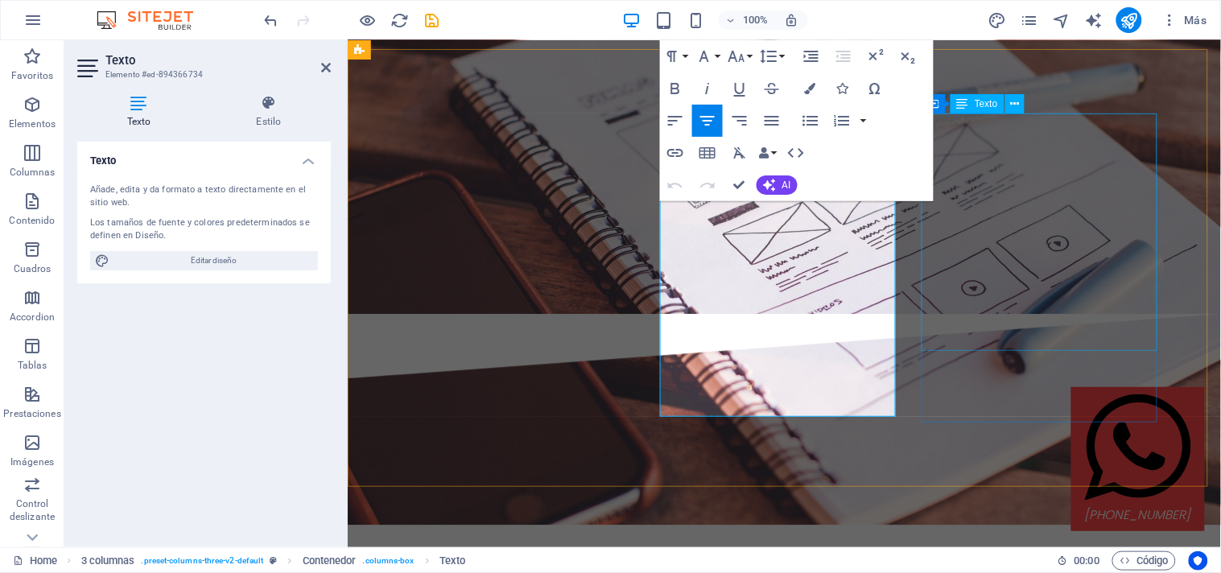
scroll to position [3952, 0]
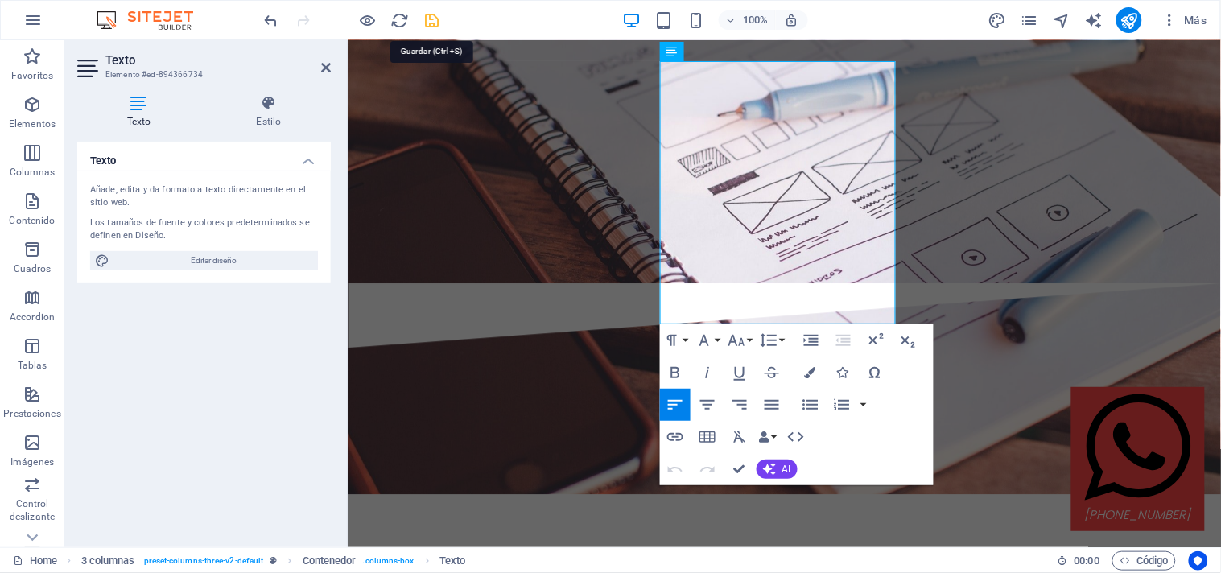
click at [435, 18] on icon "save" at bounding box center [432, 20] width 19 height 19
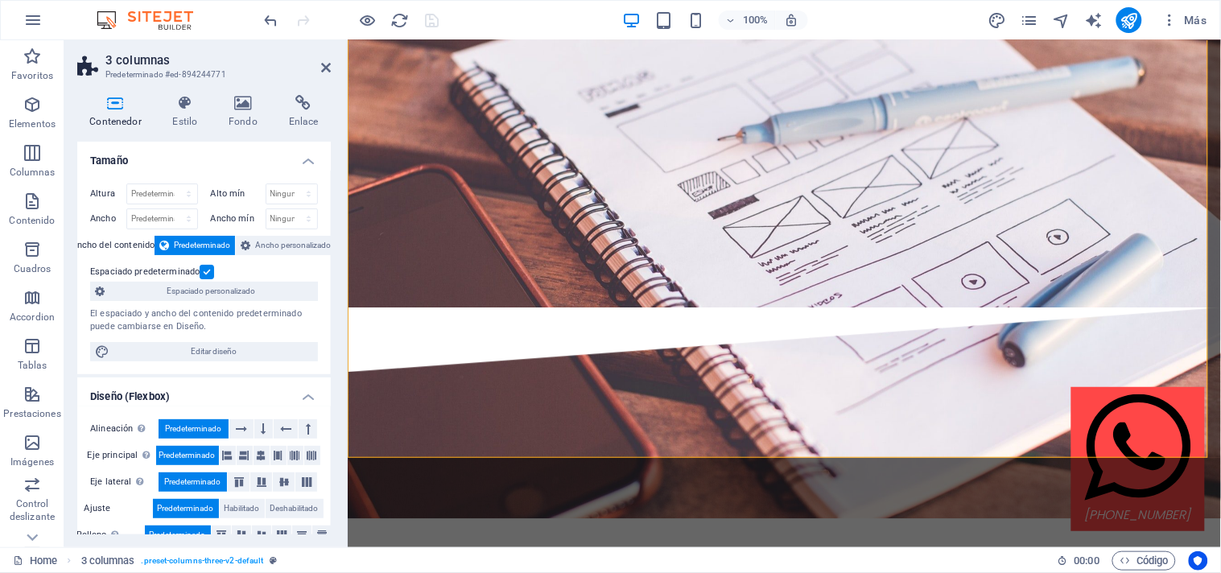
scroll to position [3929, 0]
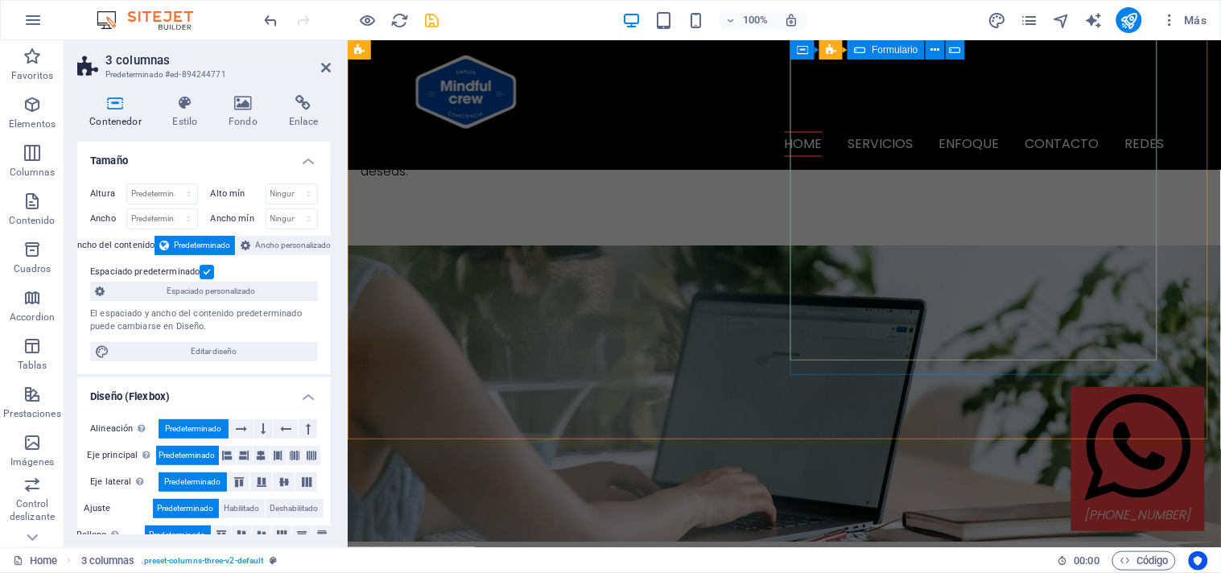
scroll to position [1400, 0]
